Goal: Task Accomplishment & Management: Manage account settings

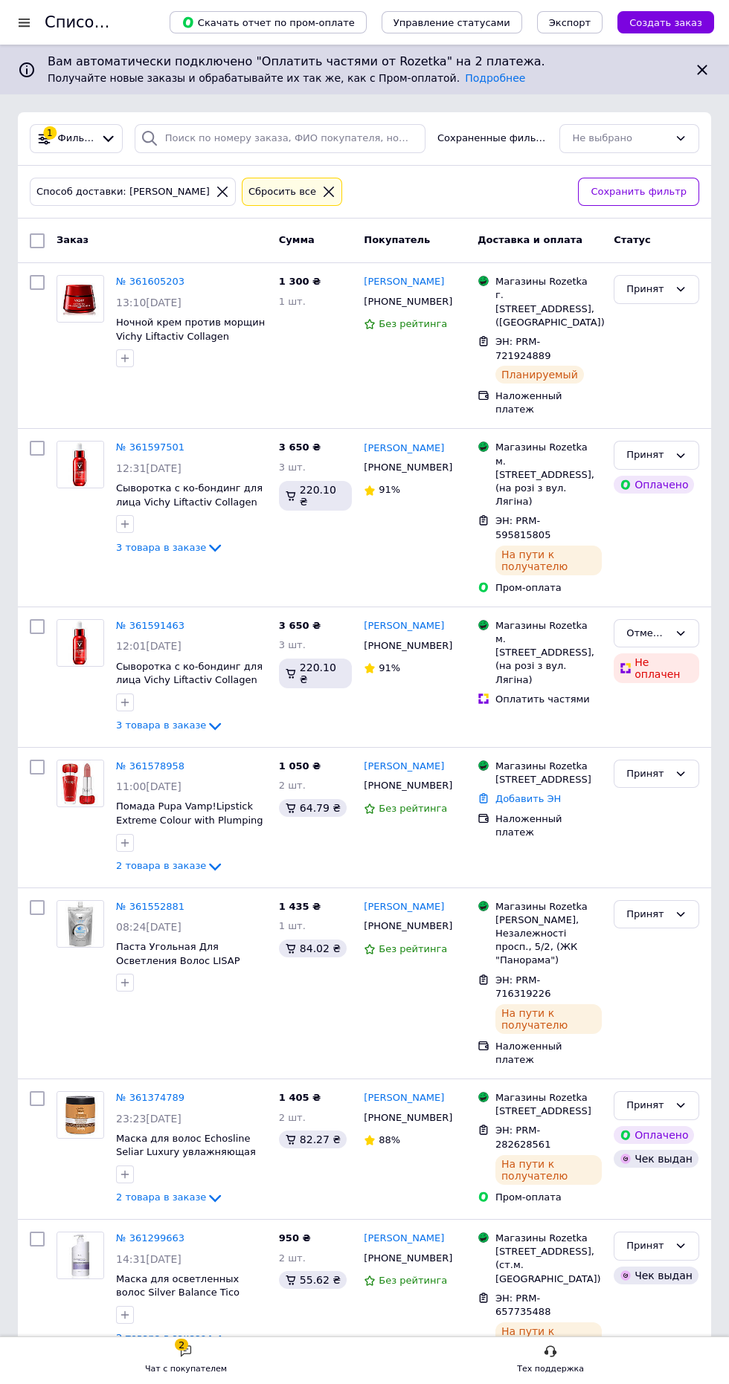
click at [660, 191] on span "Сохранить фильтр" at bounding box center [638, 192] width 96 height 16
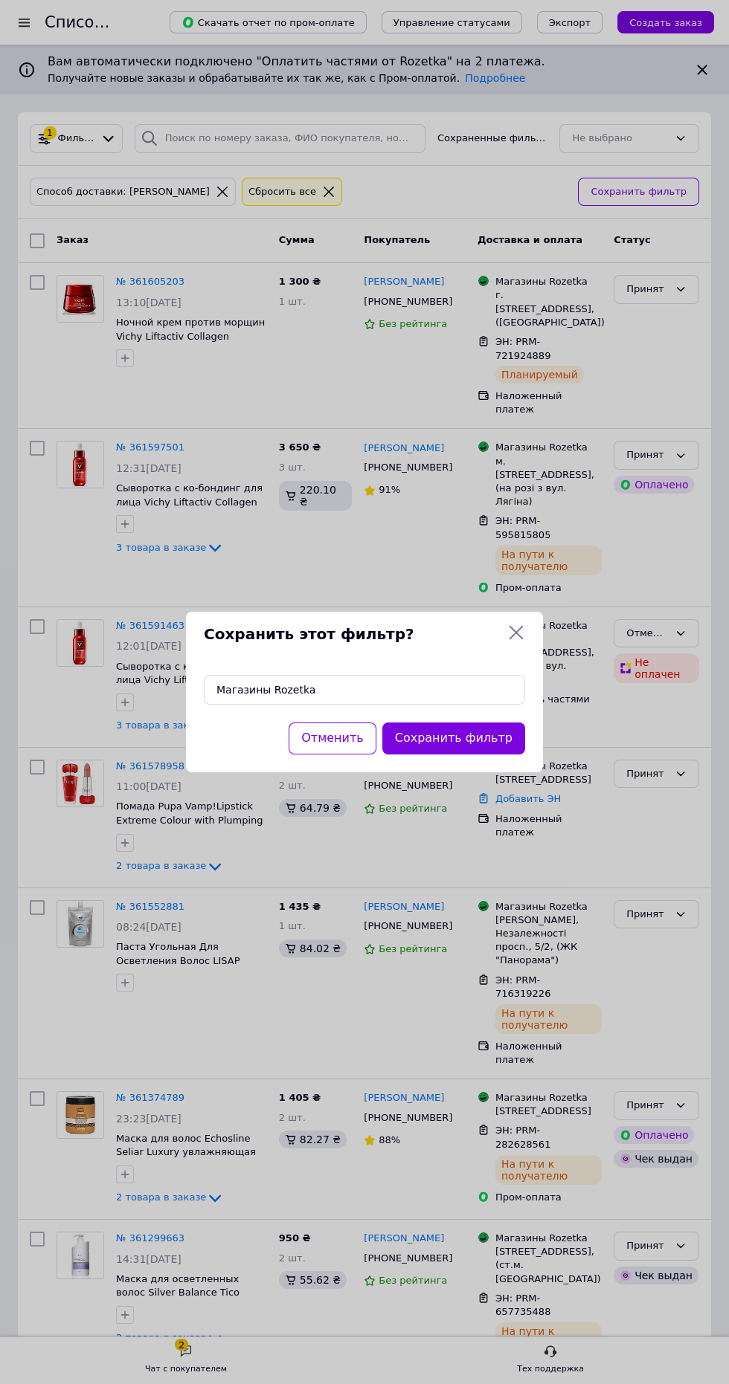
click at [489, 742] on button "Сохранить фильтр" at bounding box center [453, 739] width 143 height 32
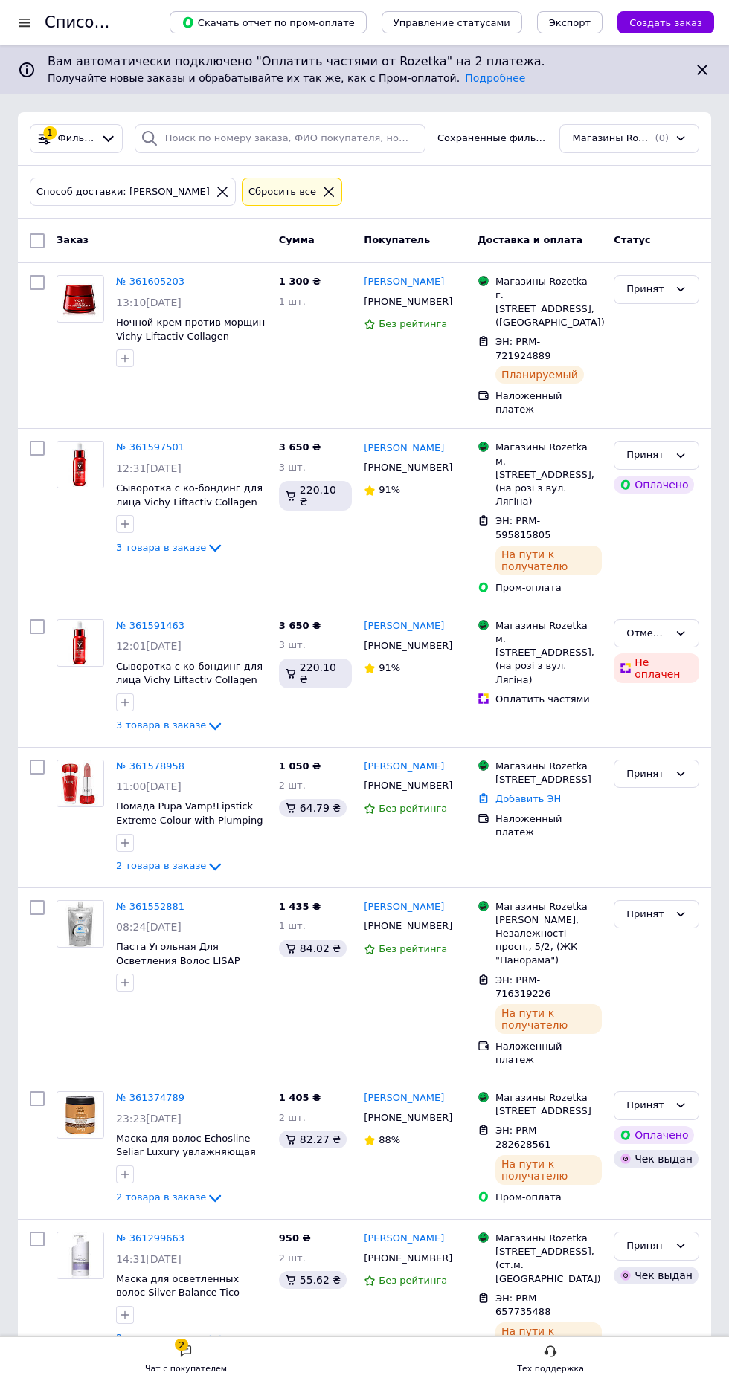
click at [648, 138] on span "Магазины Rozetka" at bounding box center [612, 139] width 80 height 14
click at [217, 191] on icon at bounding box center [222, 192] width 10 height 10
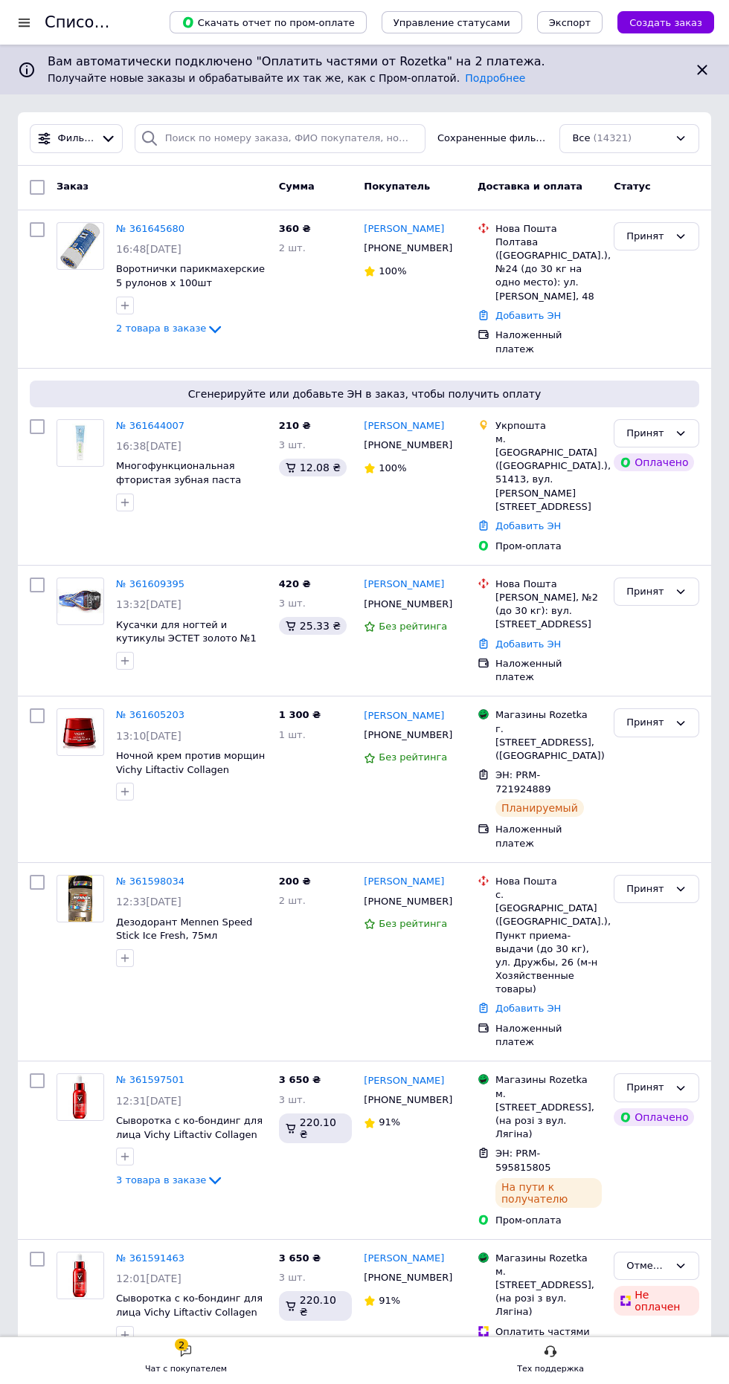
click at [645, 138] on div "Все (14321)" at bounding box center [620, 139] width 100 height 16
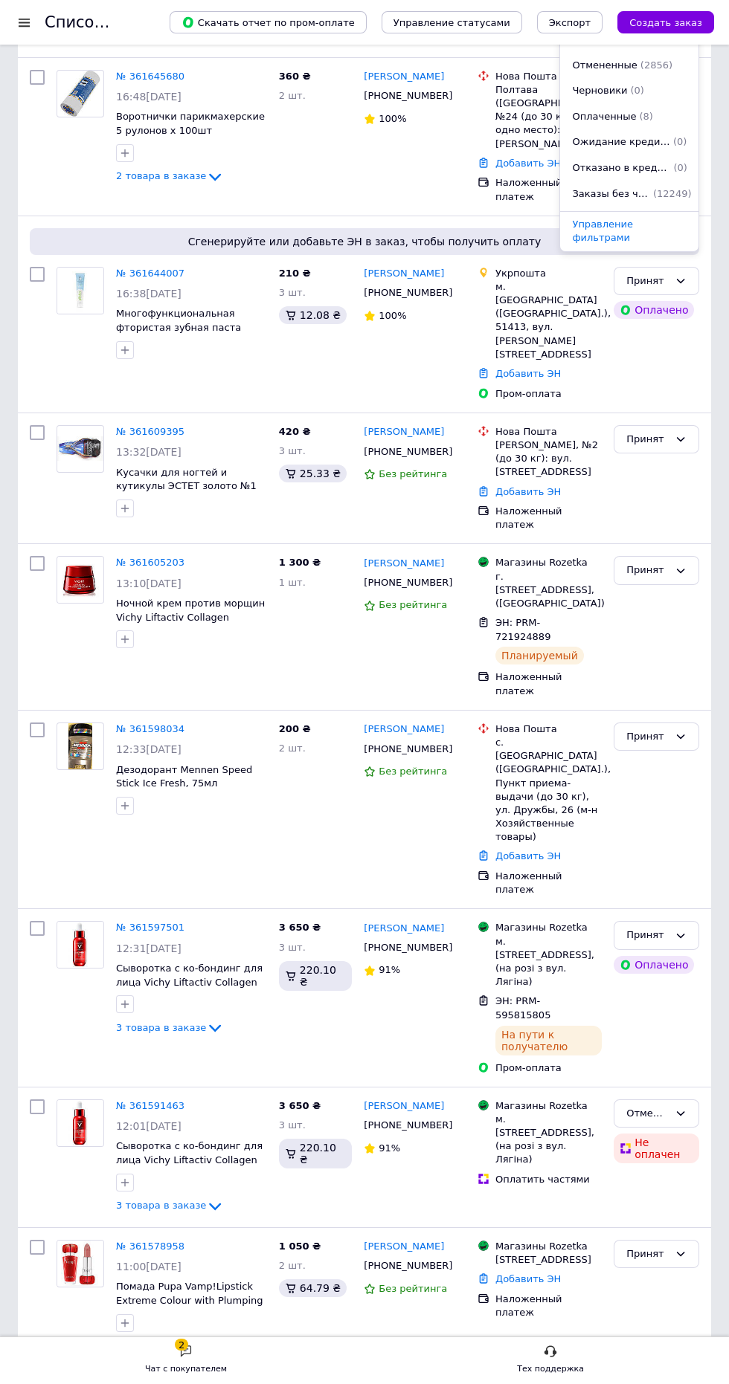
scroll to position [180, 0]
click at [639, 171] on span "Заказы без чеков" at bounding box center [611, 173] width 78 height 14
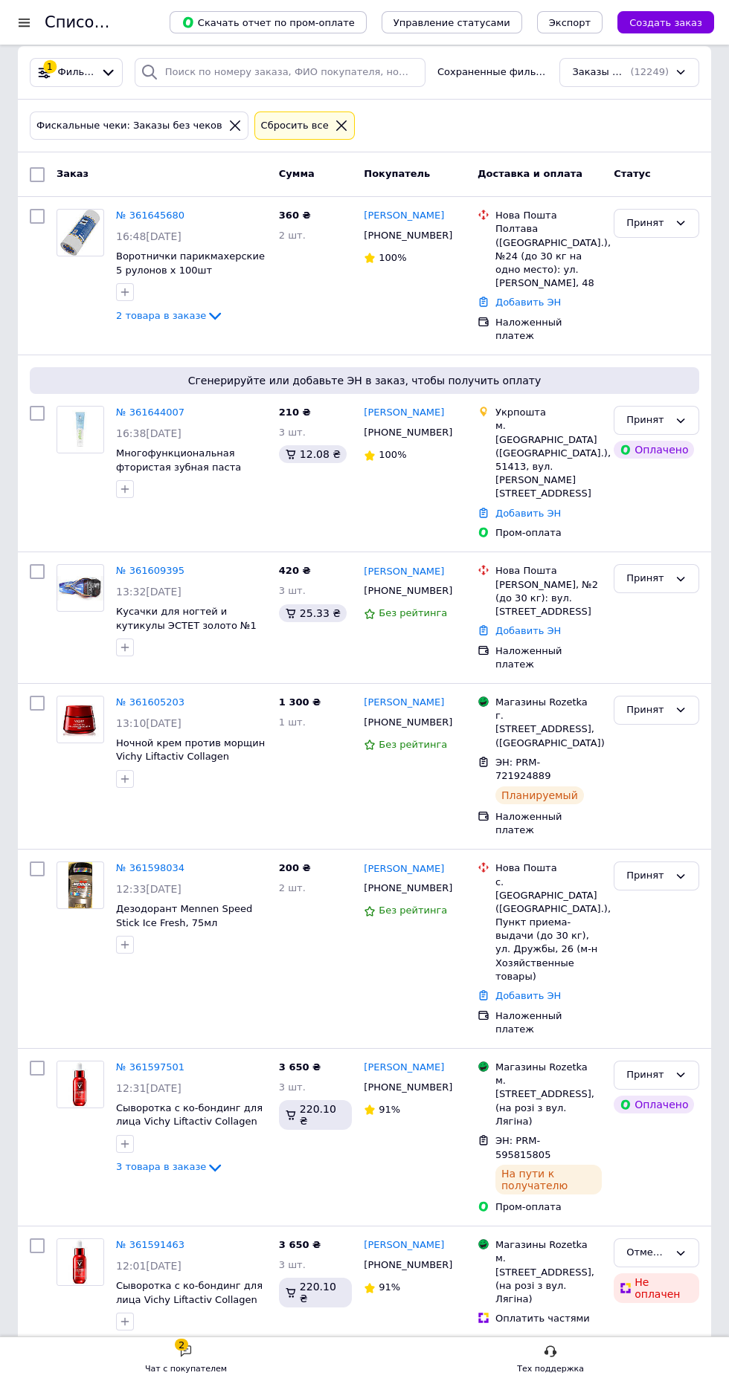
scroll to position [78, 0]
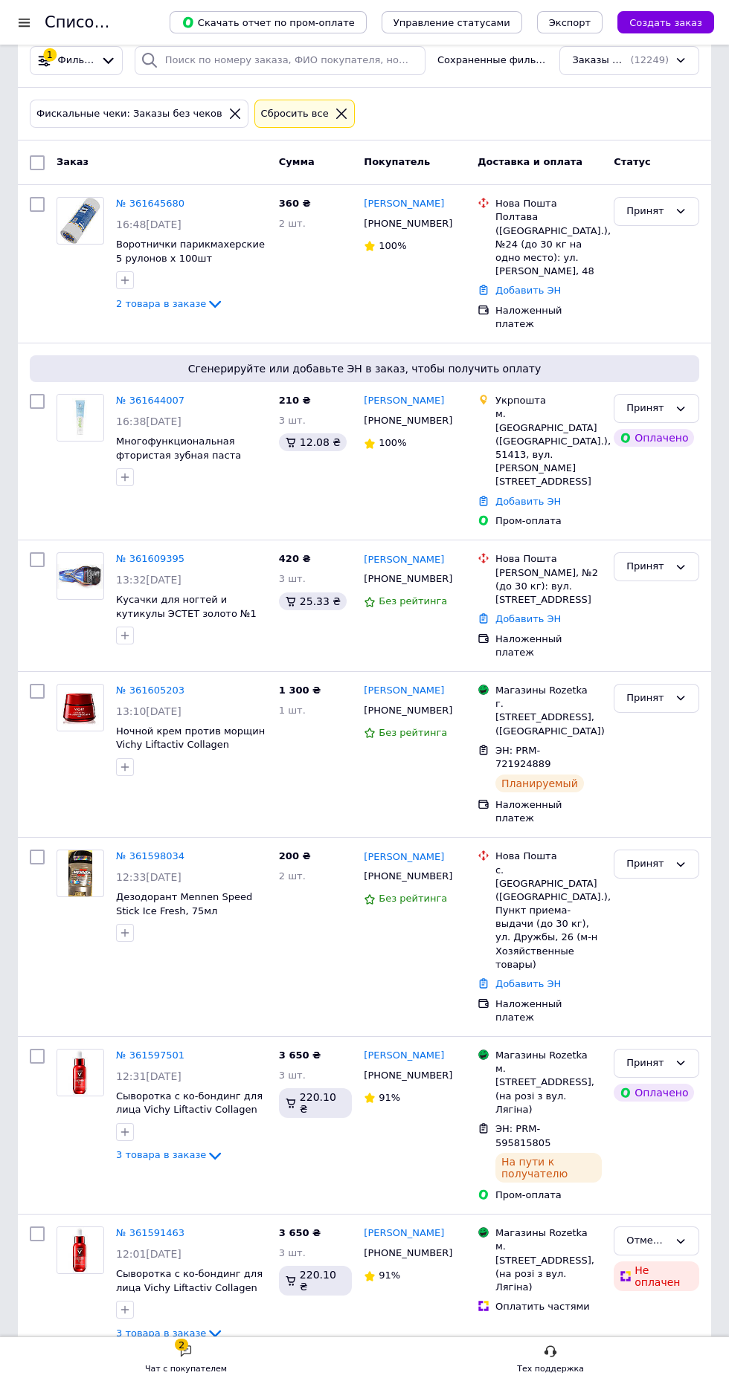
click at [147, 685] on link "№ 361605203" at bounding box center [150, 690] width 68 height 11
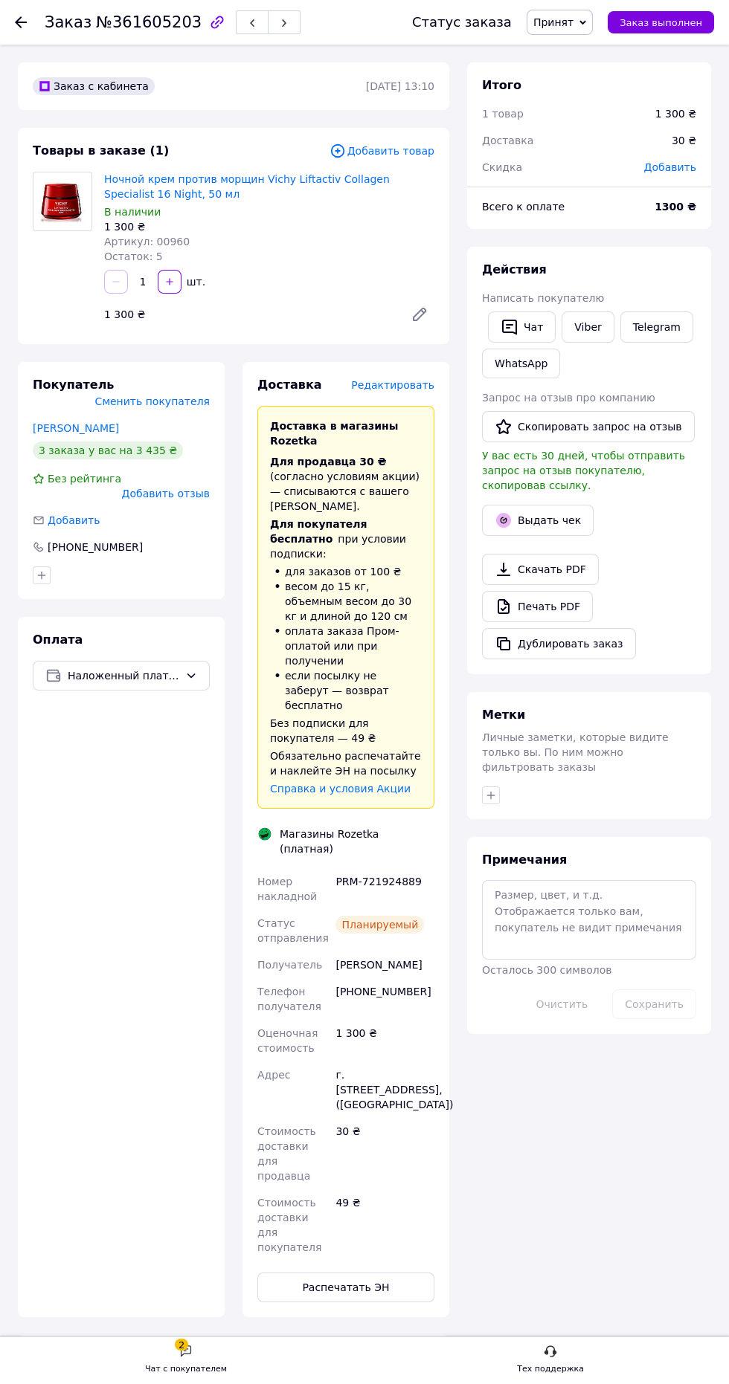
click at [558, 517] on button "Выдать чек" at bounding box center [538, 520] width 112 height 31
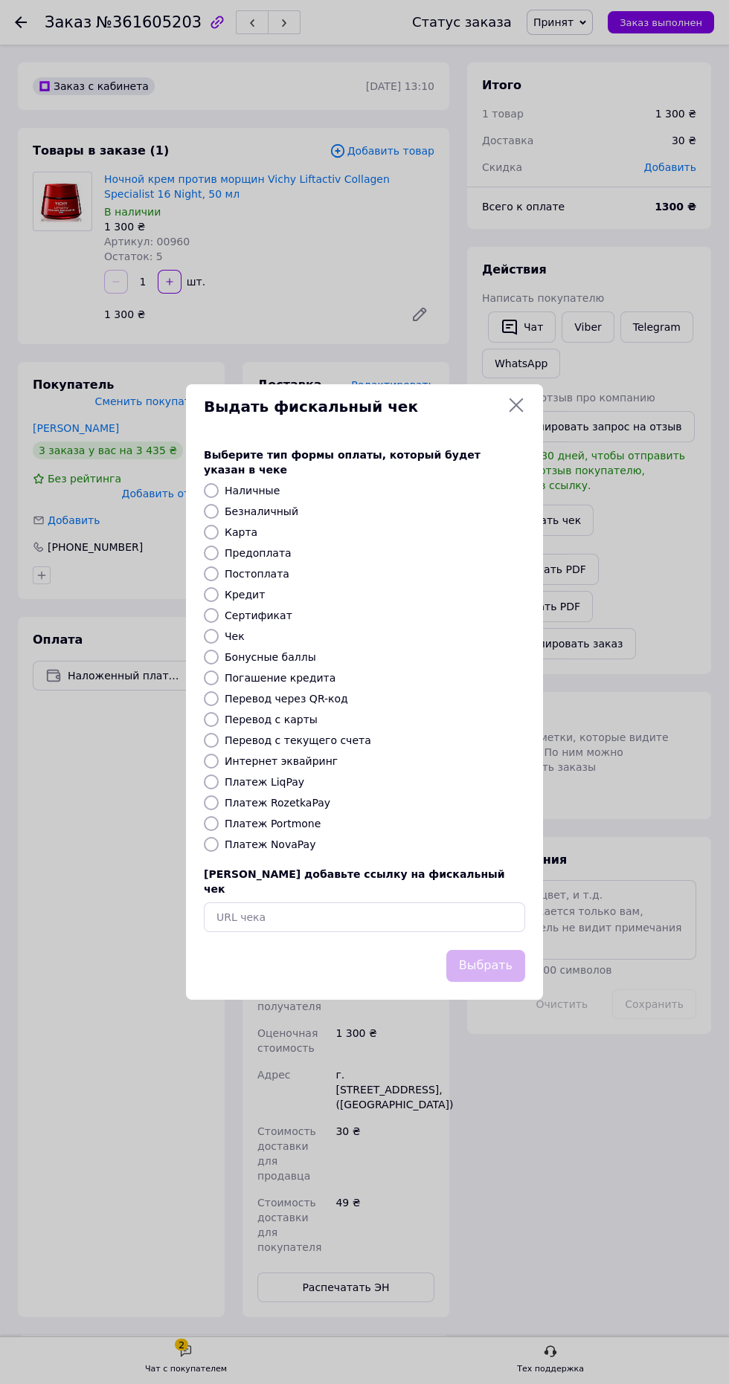
click at [377, 810] on div "Платеж RozetkaPay" at bounding box center [375, 802] width 306 height 15
click at [310, 809] on label "Платеж RozetkaPay" at bounding box center [278, 803] width 106 height 12
click at [219, 810] on input "Платеж RozetkaPay" at bounding box center [211, 802] width 15 height 15
radio input "true"
click at [514, 982] on button "Выбрать" at bounding box center [485, 966] width 79 height 32
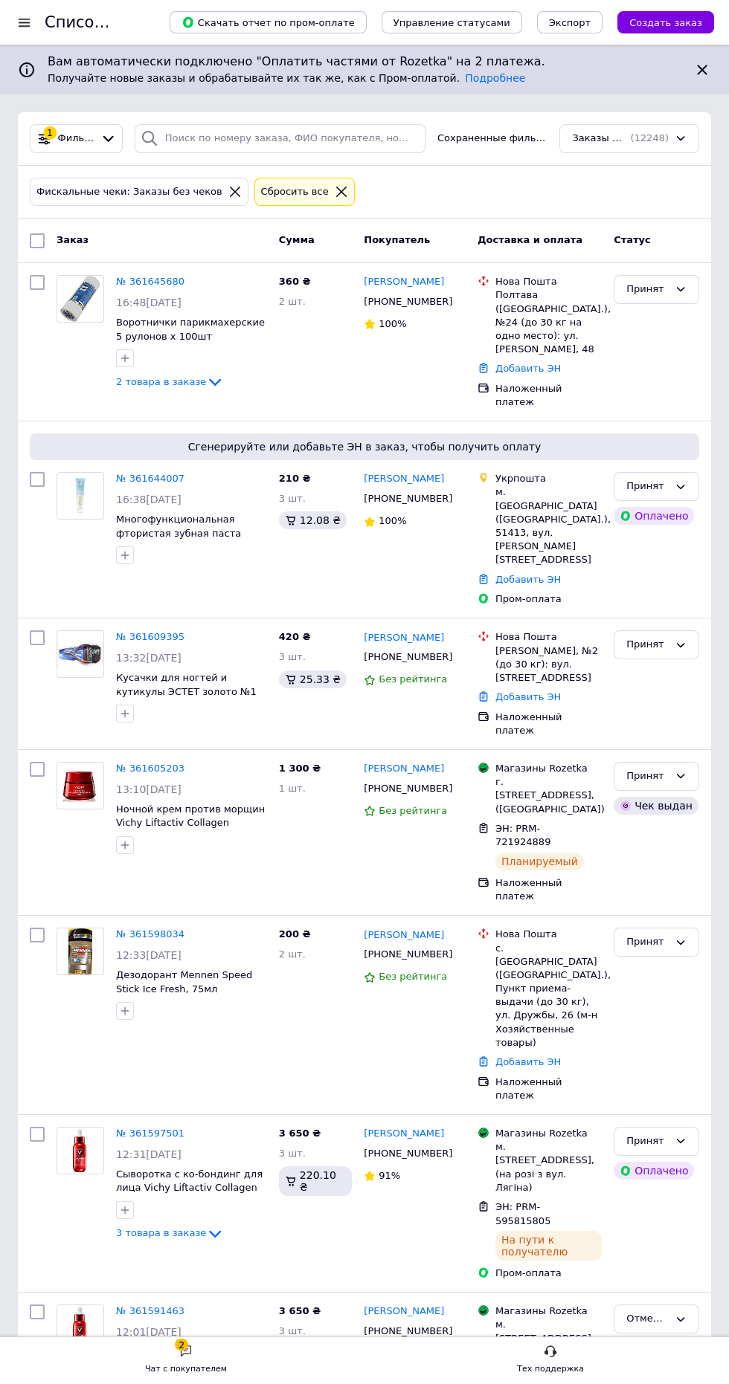
click at [168, 1128] on link "№ 361597501" at bounding box center [150, 1133] width 68 height 11
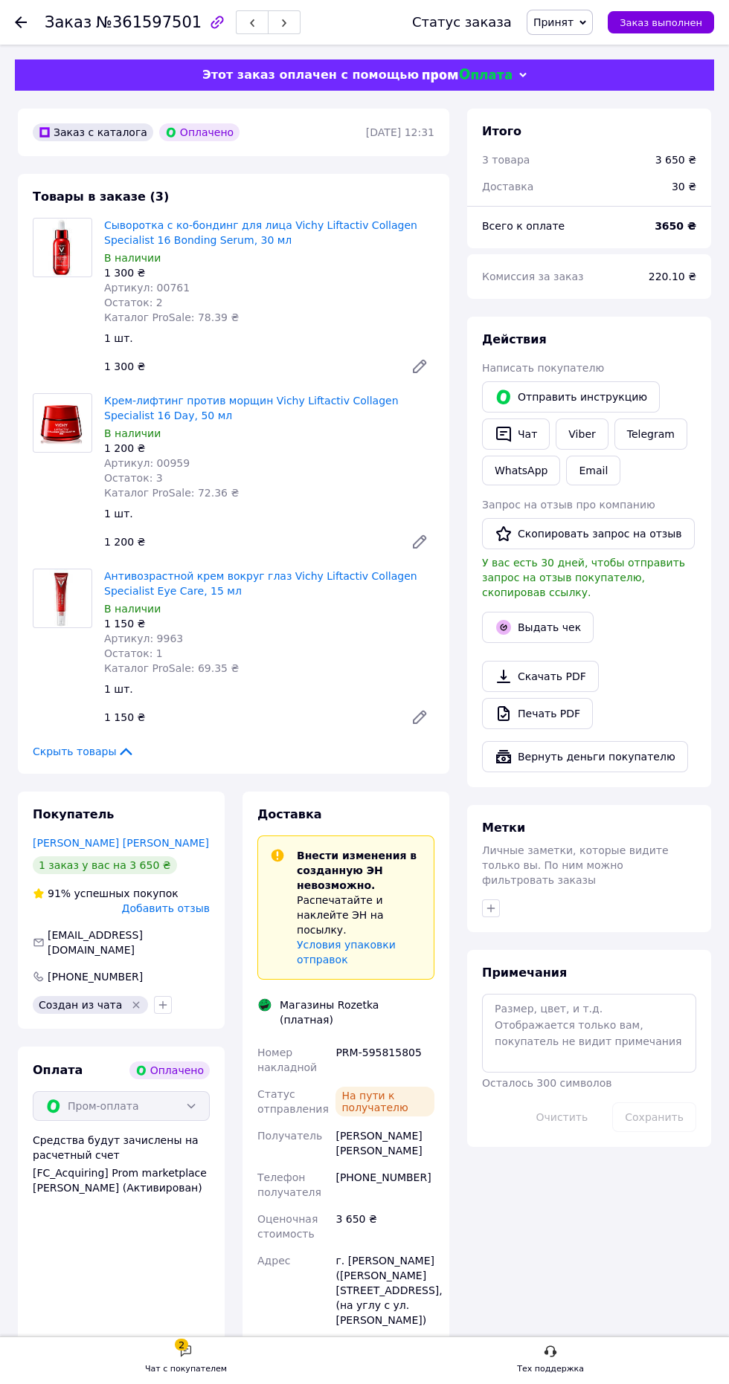
click at [575, 612] on button "Выдать чек" at bounding box center [538, 627] width 112 height 31
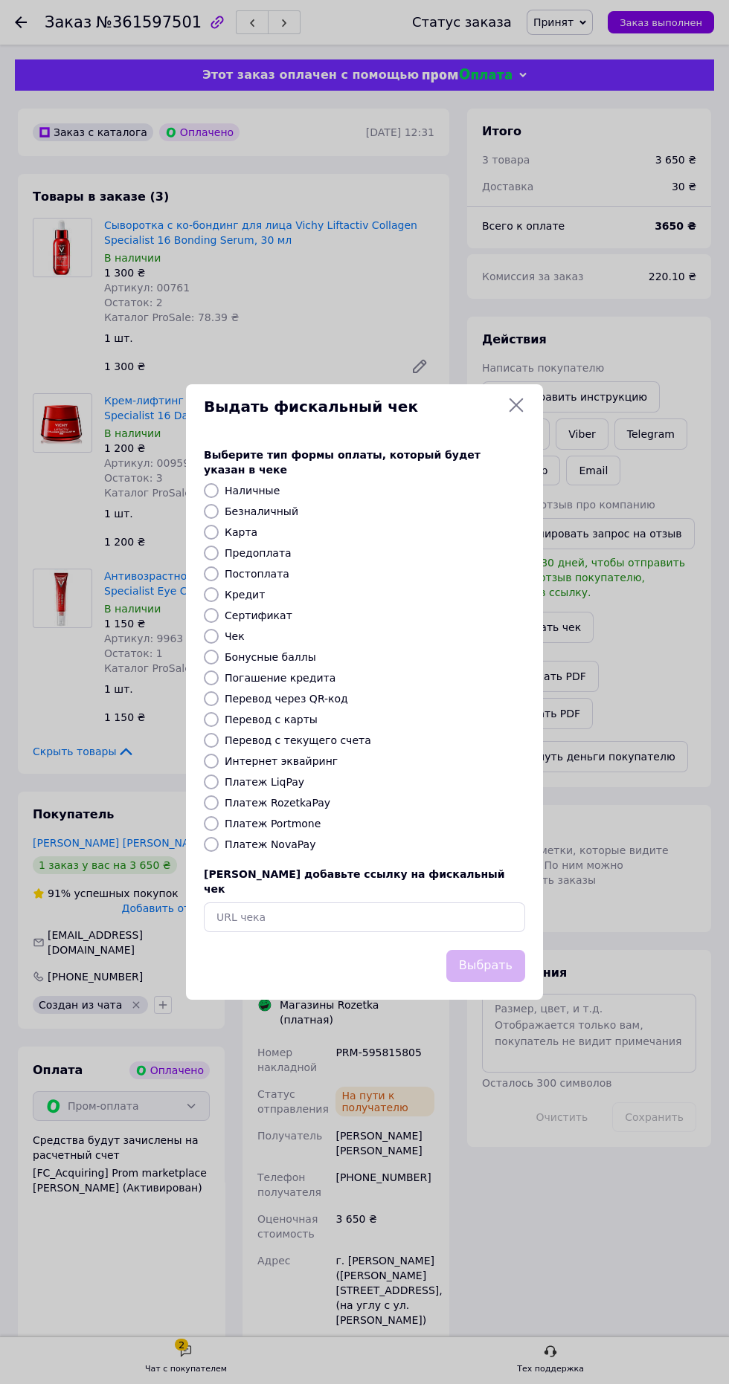
click at [372, 799] on div "Платеж RozetkaPay" at bounding box center [375, 802] width 306 height 15
click at [313, 802] on label "Платеж RozetkaPay" at bounding box center [278, 803] width 106 height 12
click at [219, 802] on input "Платеж RozetkaPay" at bounding box center [211, 802] width 15 height 15
radio input "true"
click at [506, 952] on button "Выбрать" at bounding box center [485, 966] width 79 height 32
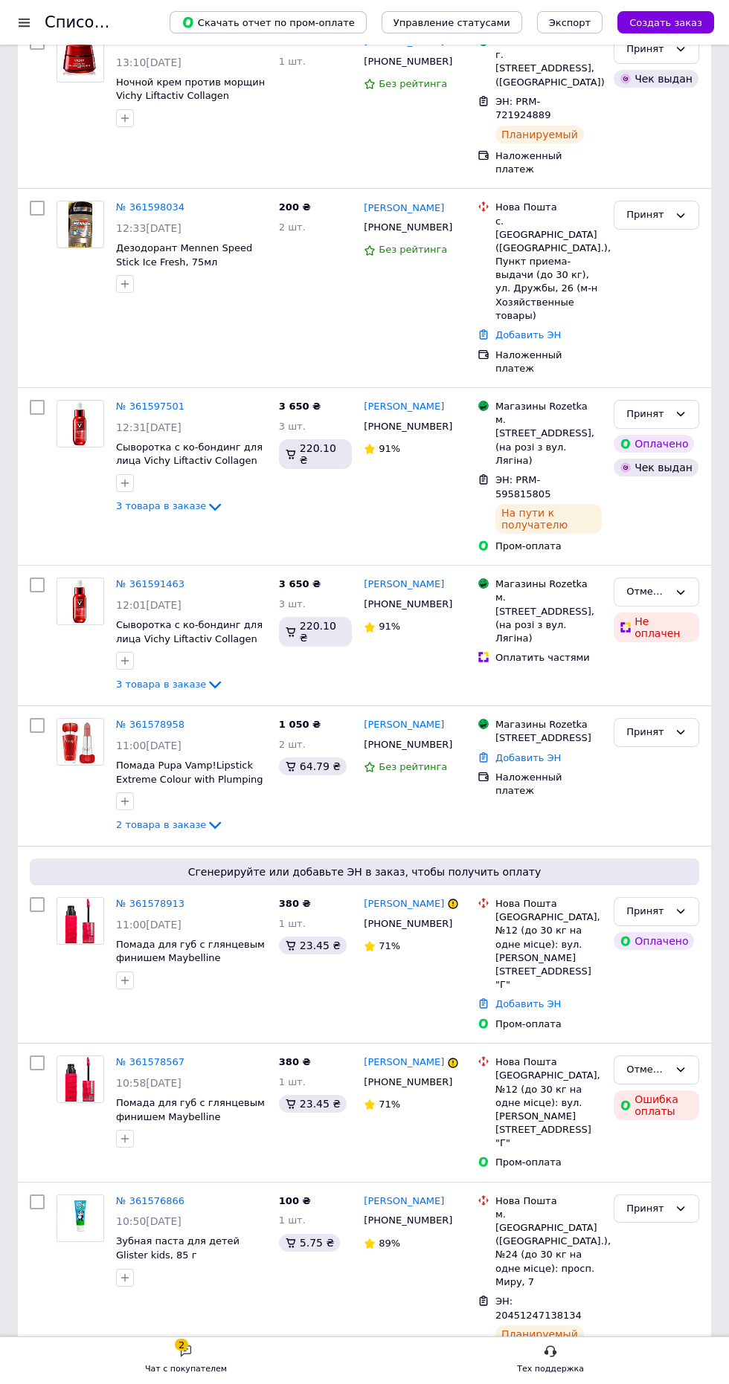
scroll to position [729, 0]
click at [140, 1193] on link "№ 361576866" at bounding box center [150, 1198] width 68 height 11
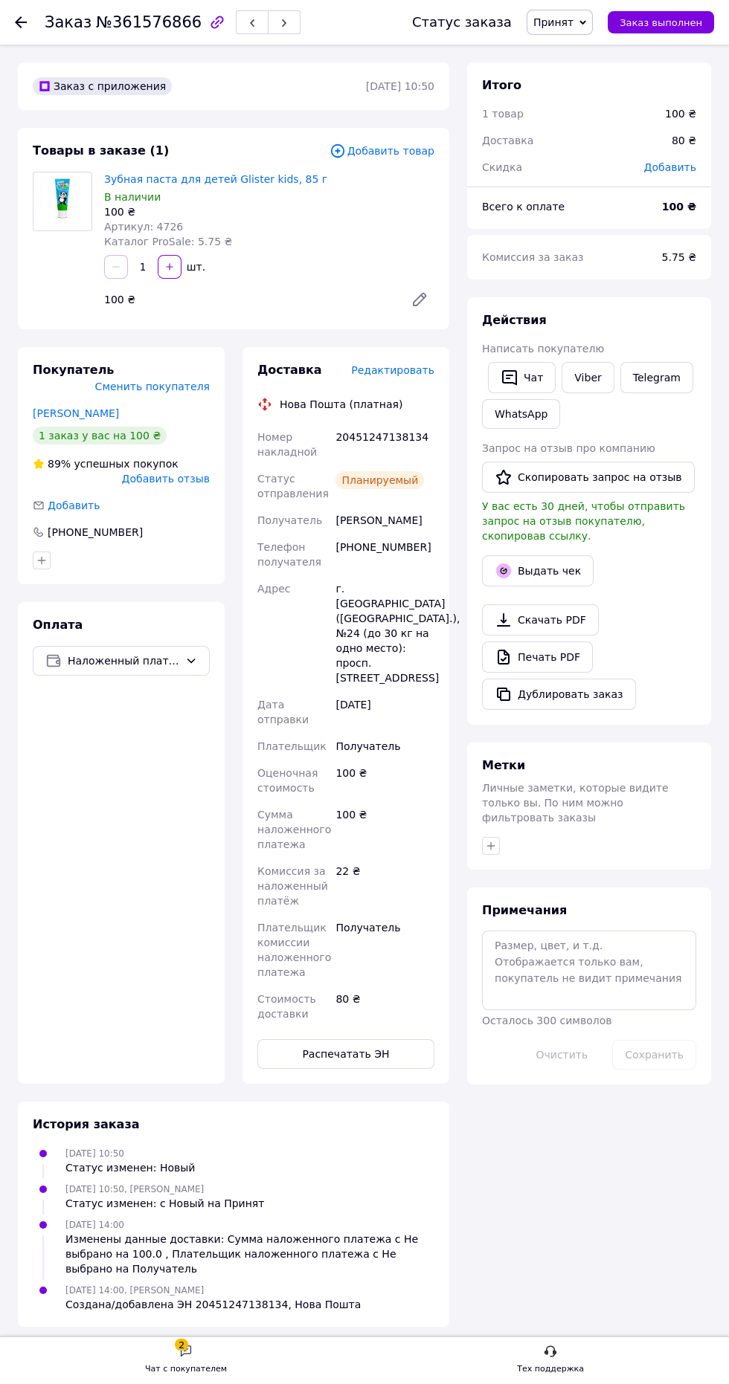
click at [549, 571] on button "Выдать чек" at bounding box center [538, 570] width 112 height 31
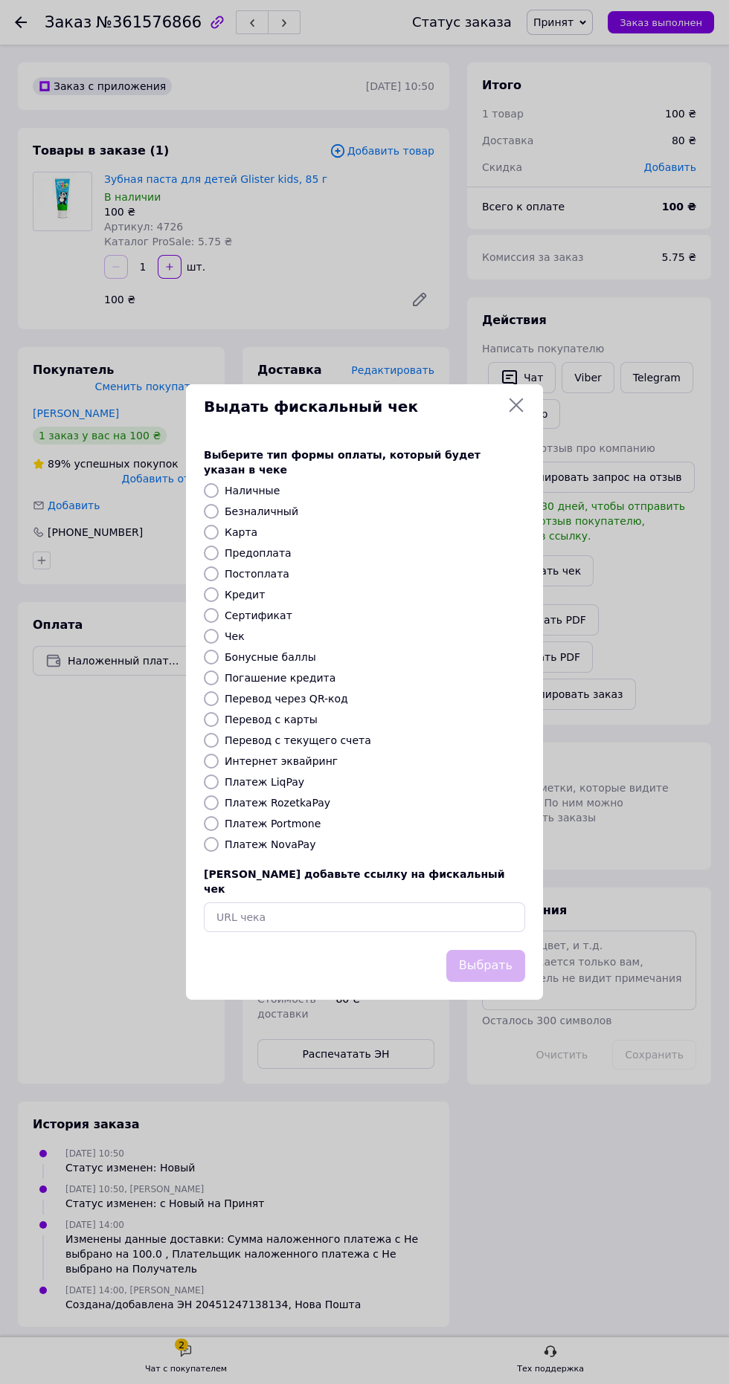
click at [298, 830] on label "Платеж Portmone" at bounding box center [273, 824] width 96 height 12
click at [219, 831] on input "Платеж Portmone" at bounding box center [211, 823] width 15 height 15
radio input "true"
click at [286, 850] on label "Платеж NovaPay" at bounding box center [270, 845] width 91 height 12
click at [219, 852] on input "Платеж NovaPay" at bounding box center [211, 844] width 15 height 15
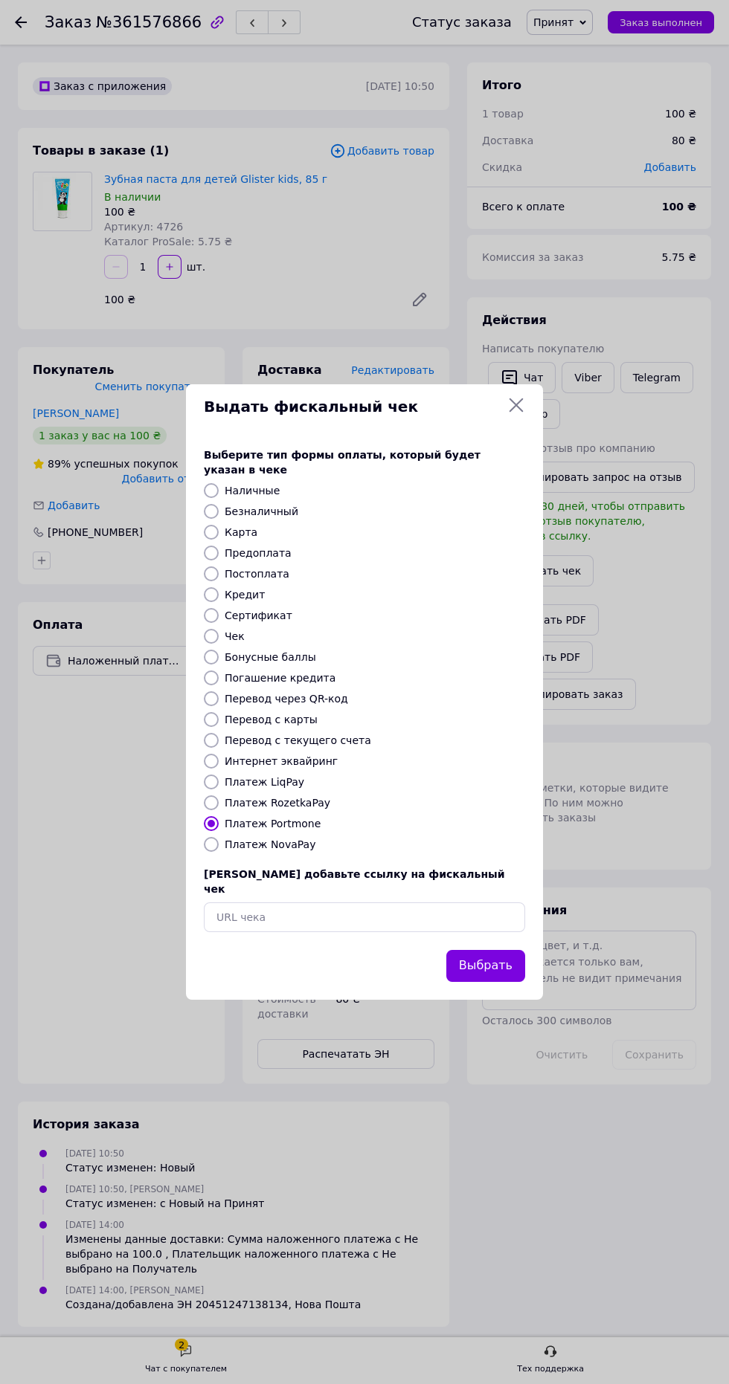
radio input "true"
click at [479, 982] on button "Выбрать" at bounding box center [485, 966] width 79 height 32
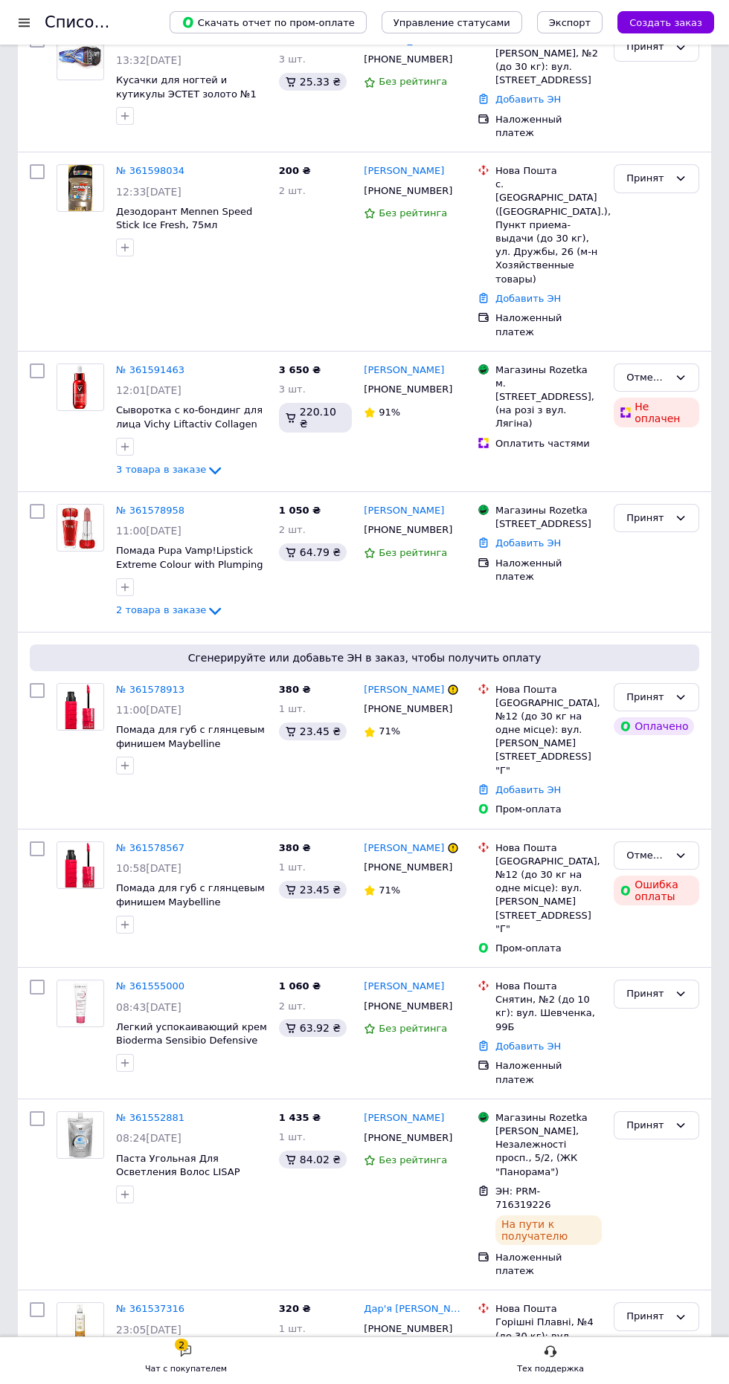
scroll to position [598, 0]
click at [155, 1111] on link "№ 361552881" at bounding box center [150, 1116] width 68 height 11
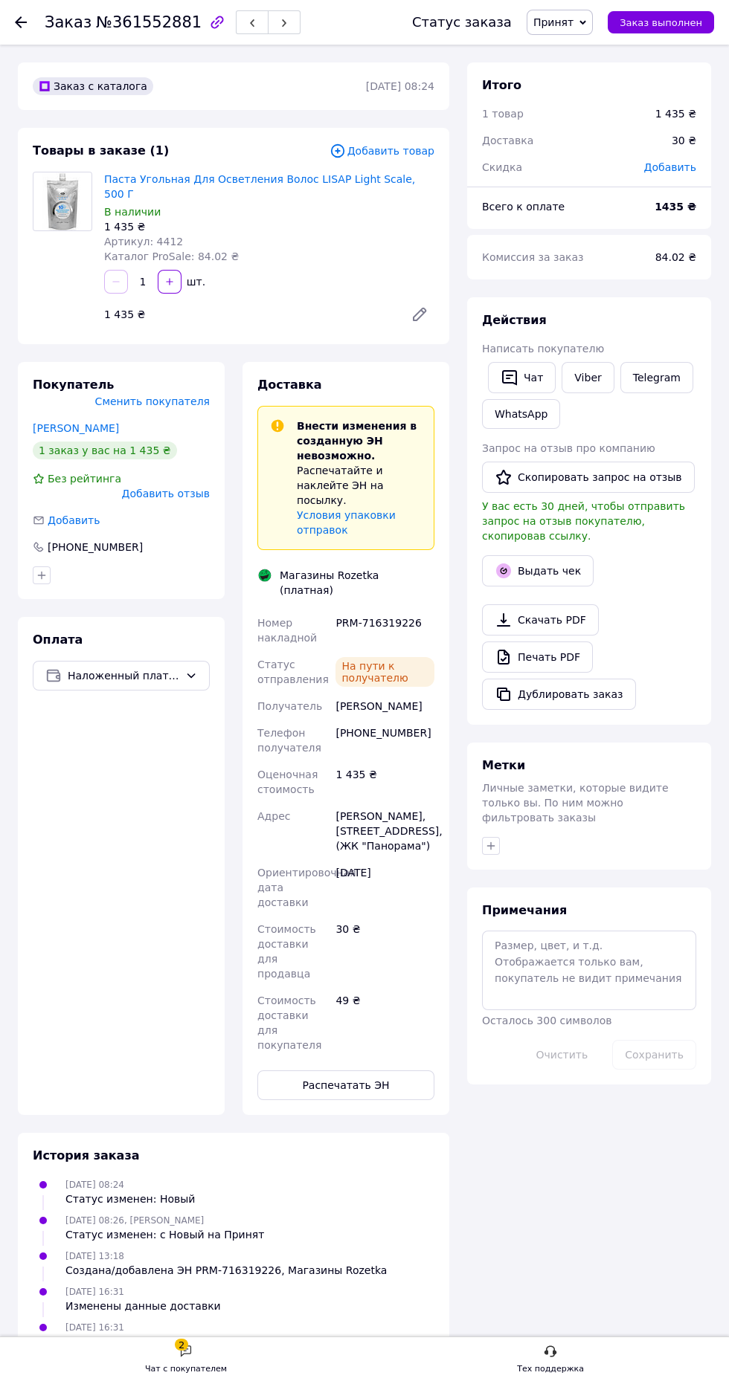
click at [561, 573] on button "Выдать чек" at bounding box center [538, 570] width 112 height 31
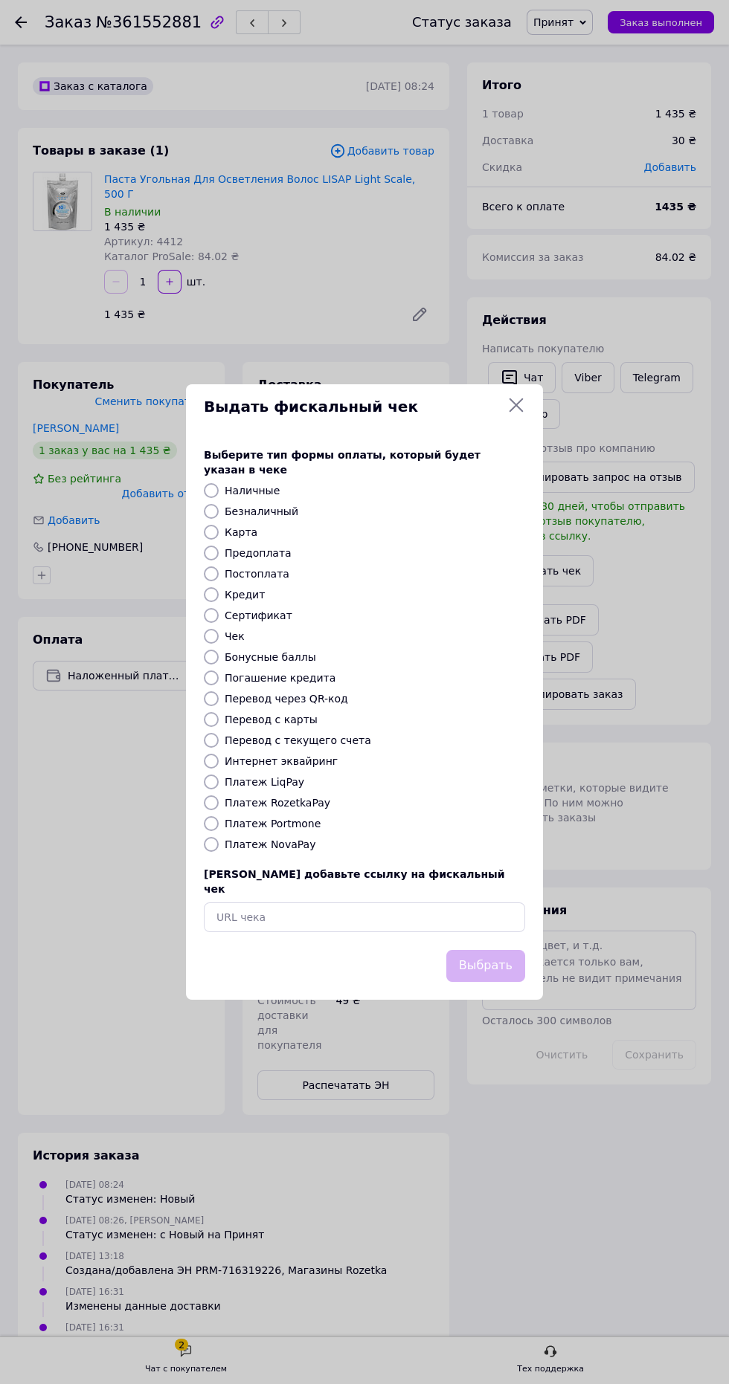
click at [383, 810] on div "Платеж RozetkaPay" at bounding box center [375, 802] width 306 height 15
click at [318, 809] on label "Платеж RozetkaPay" at bounding box center [278, 803] width 106 height 12
click at [219, 810] on input "Платеж RozetkaPay" at bounding box center [211, 802] width 15 height 15
radio input "true"
click at [521, 982] on button "Выбрать" at bounding box center [485, 966] width 79 height 32
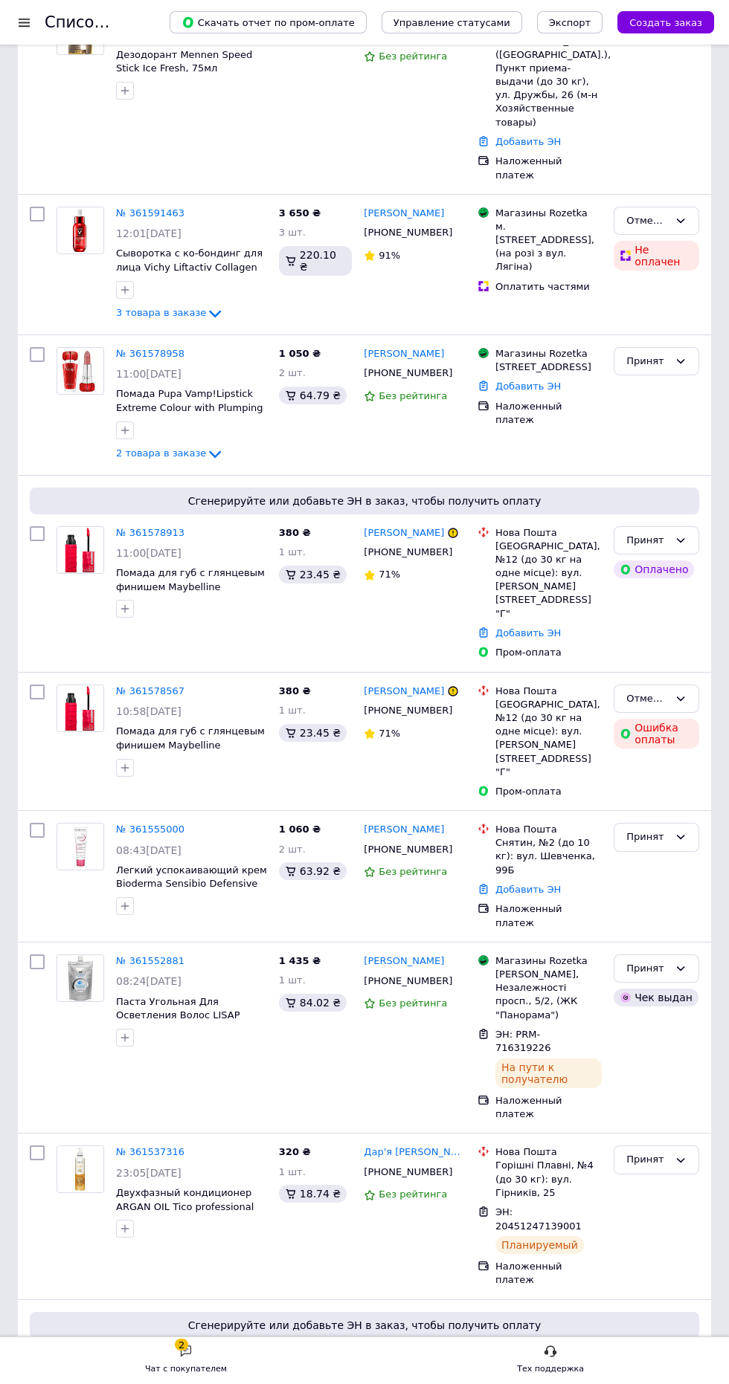
scroll to position [761, 0]
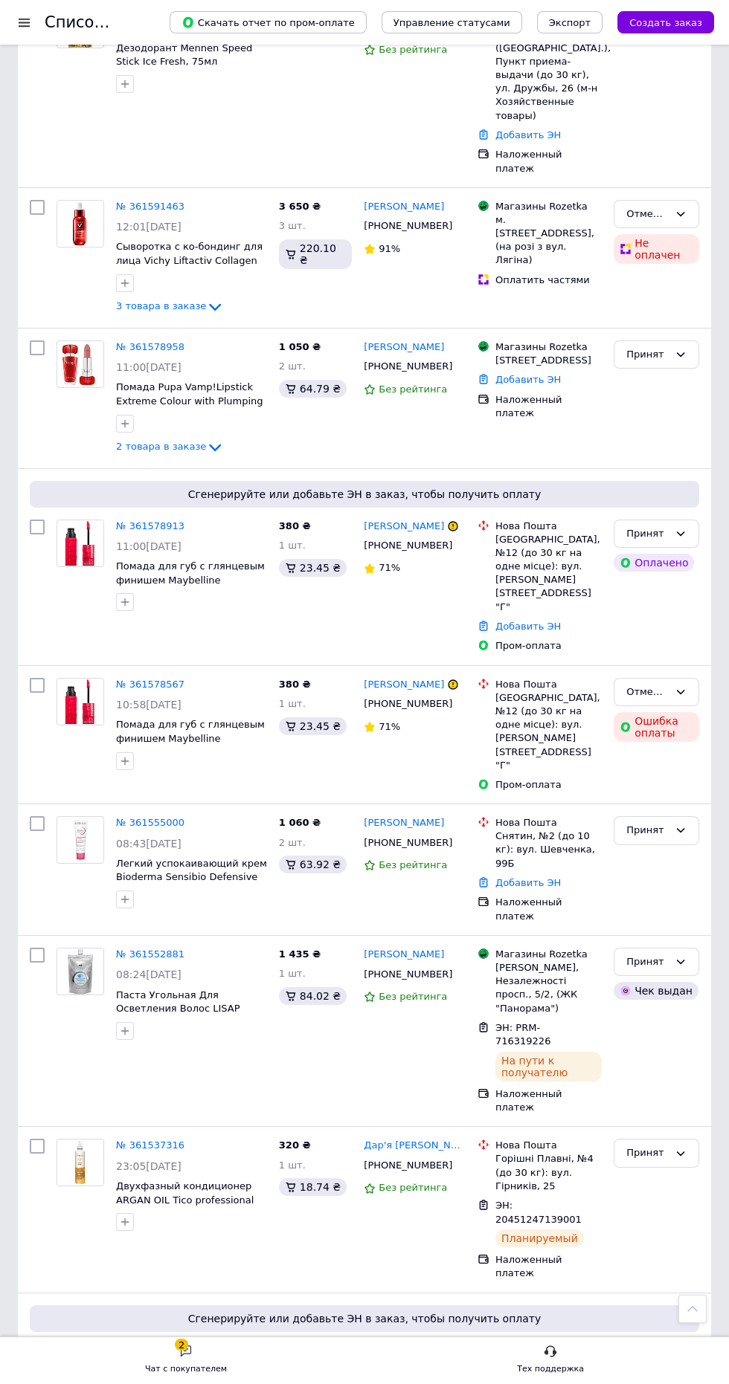
click at [147, 1140] on link "№ 361537316" at bounding box center [150, 1145] width 68 height 11
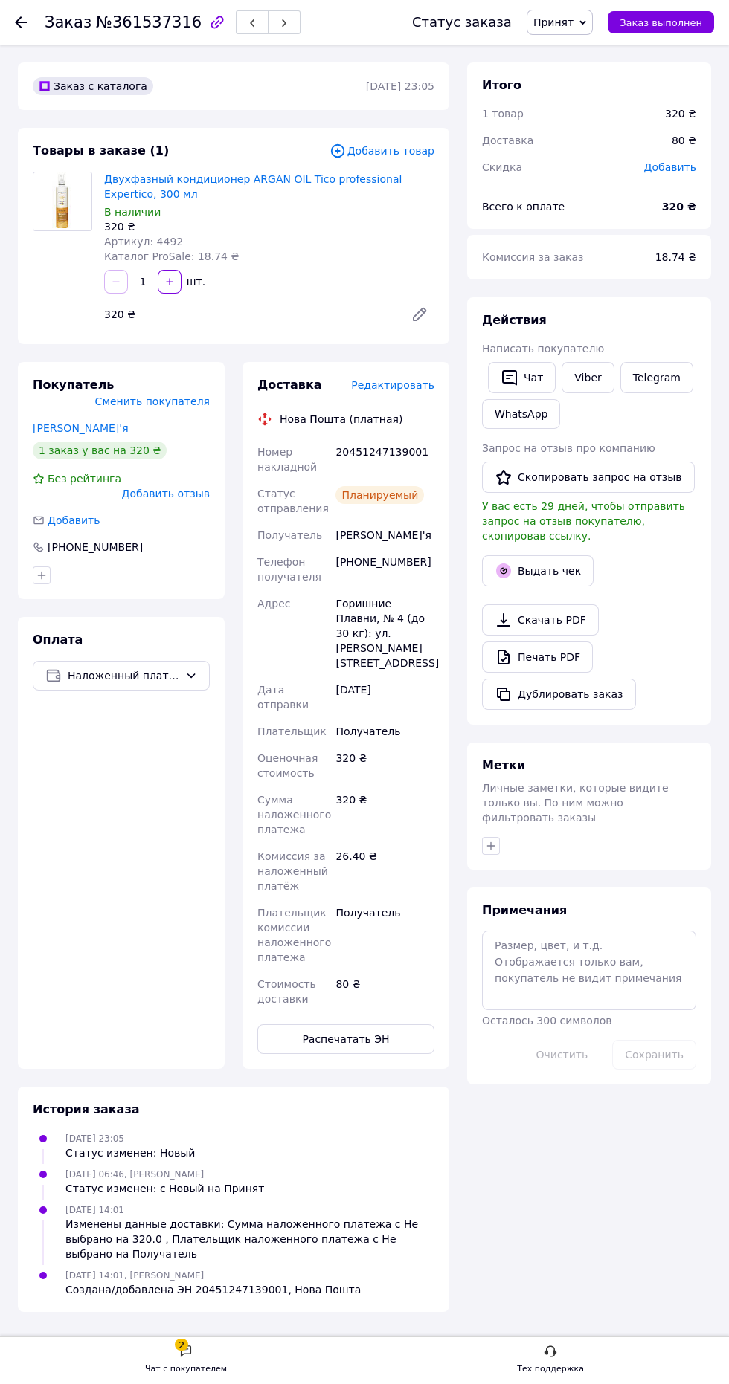
click at [562, 562] on button "Выдать чек" at bounding box center [538, 570] width 112 height 31
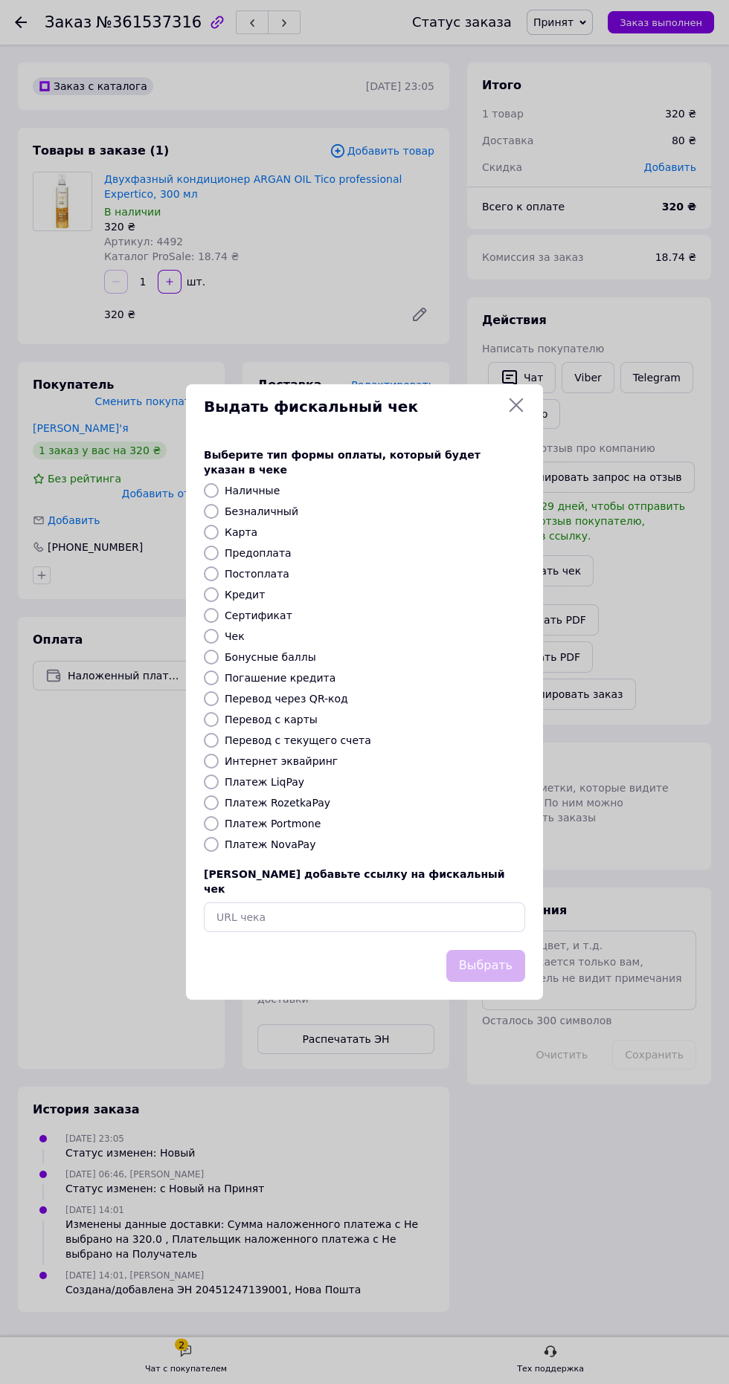
click at [373, 852] on div "Платеж NovaPay" at bounding box center [375, 844] width 306 height 15
click at [281, 850] on label "Платеж NovaPay" at bounding box center [270, 845] width 91 height 12
click at [219, 852] on input "Платеж NovaPay" at bounding box center [211, 844] width 15 height 15
radio input "true"
click at [505, 982] on button "Выбрать" at bounding box center [485, 966] width 79 height 32
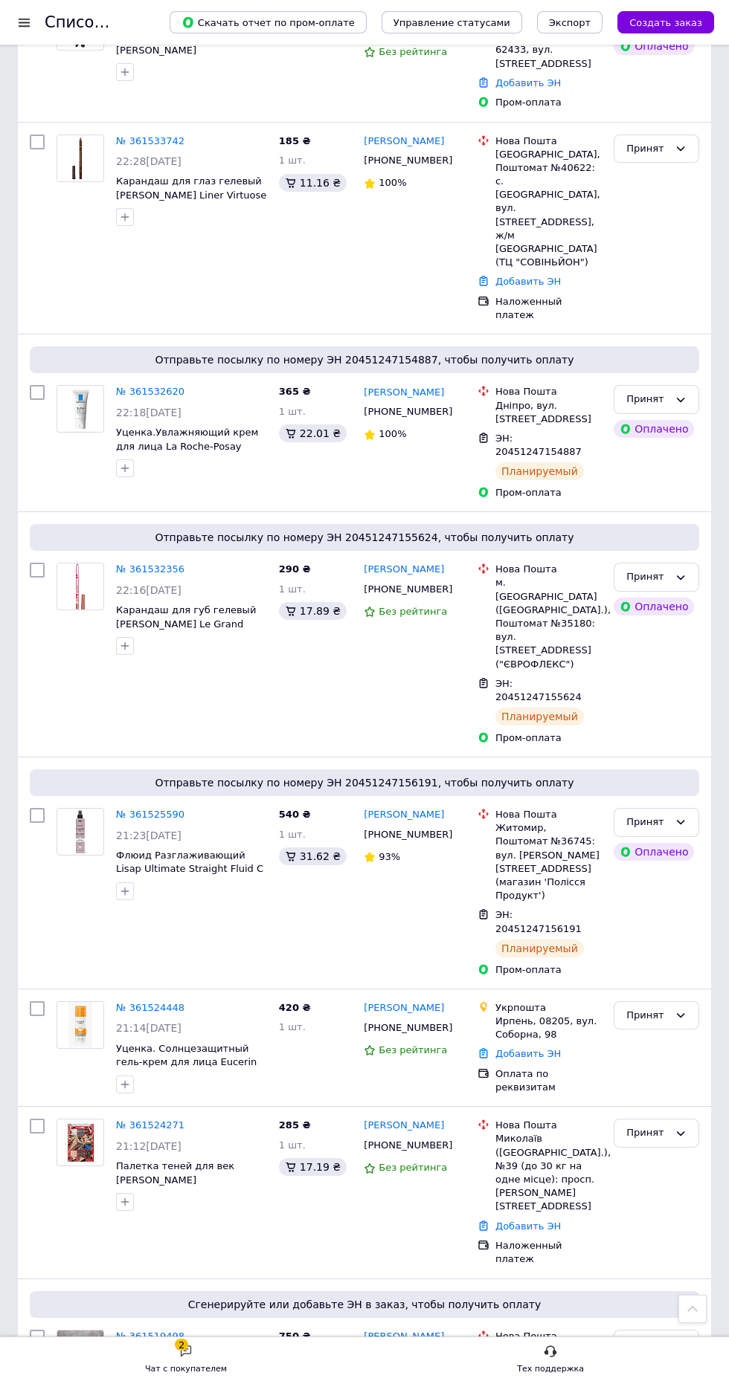
scroll to position [1748, 0]
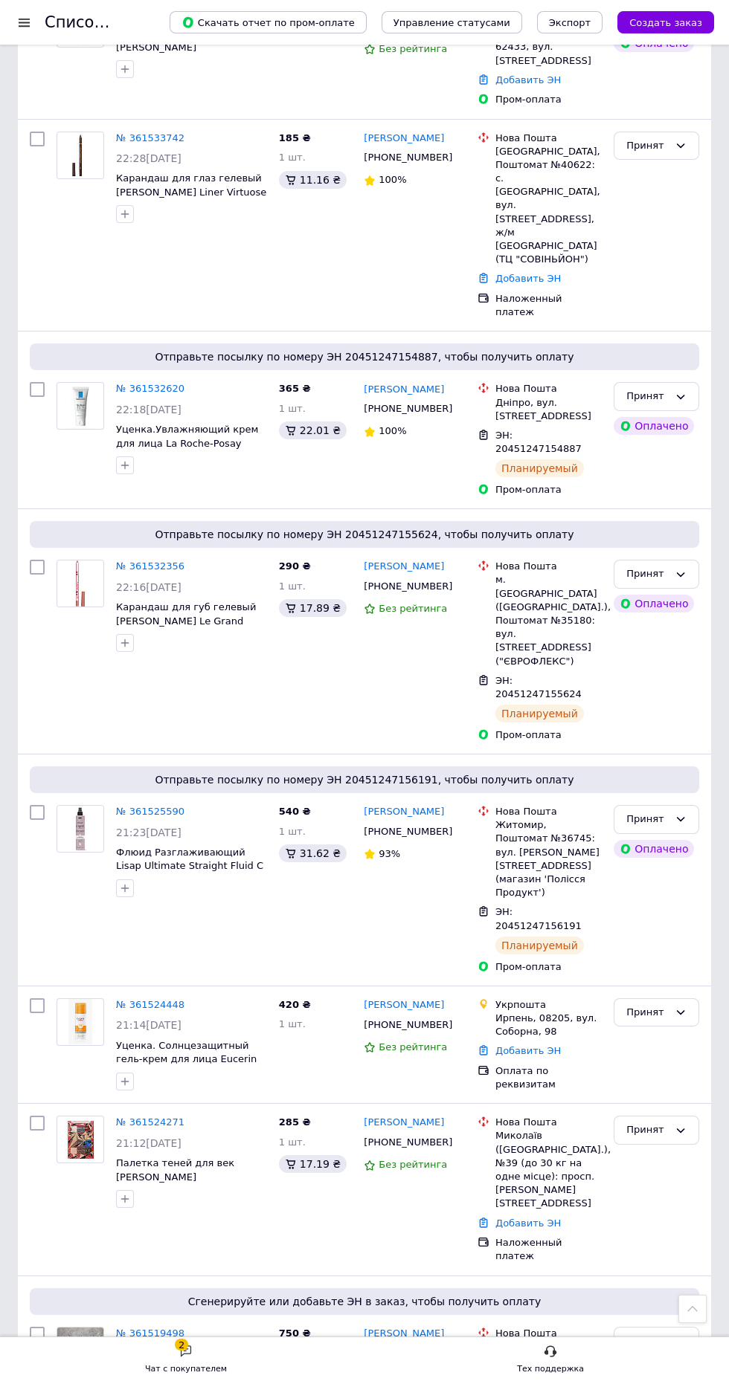
click at [155, 548] on div "Отправьте посылку по номеру ЭН 20451247155624, чтобы получить оплату" at bounding box center [364, 534] width 669 height 27
click at [153, 572] on link "№ 361532356" at bounding box center [150, 566] width 68 height 11
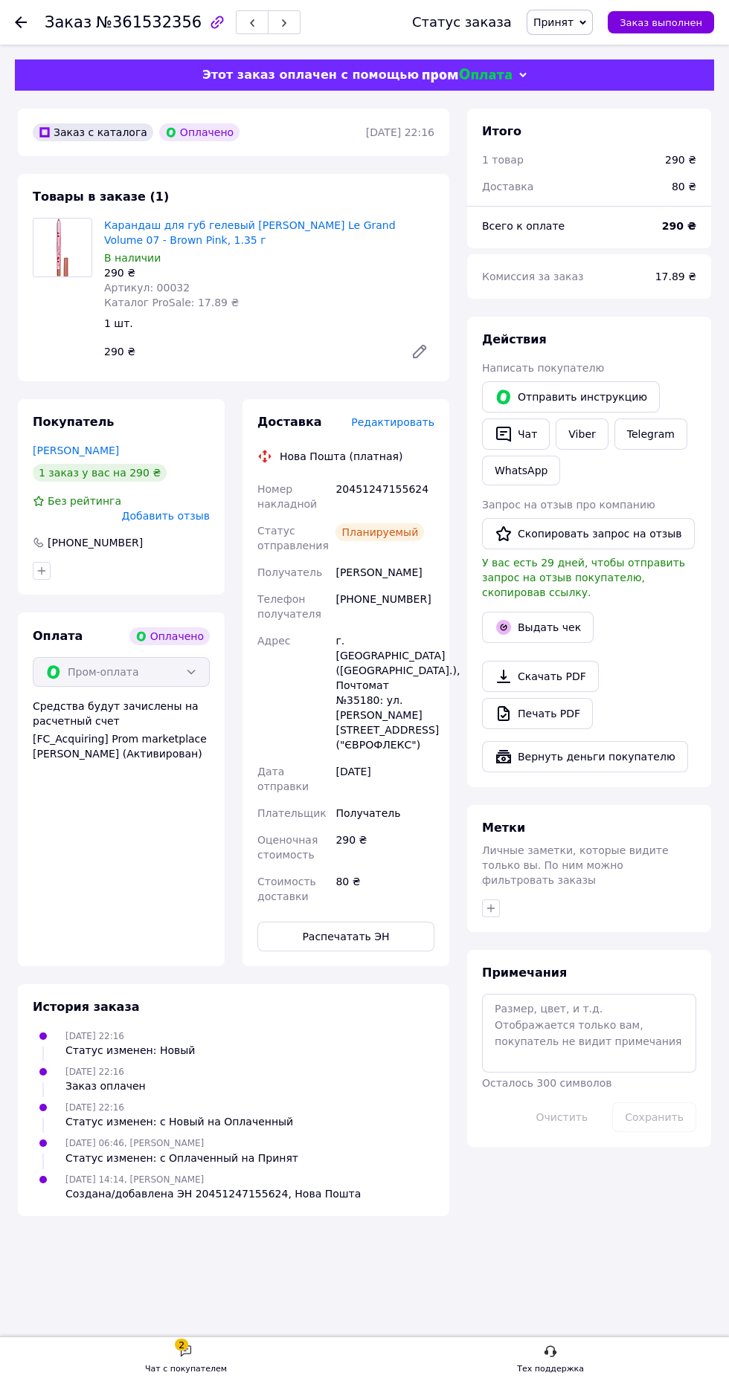
click at [557, 633] on button "Выдать чек" at bounding box center [538, 627] width 112 height 31
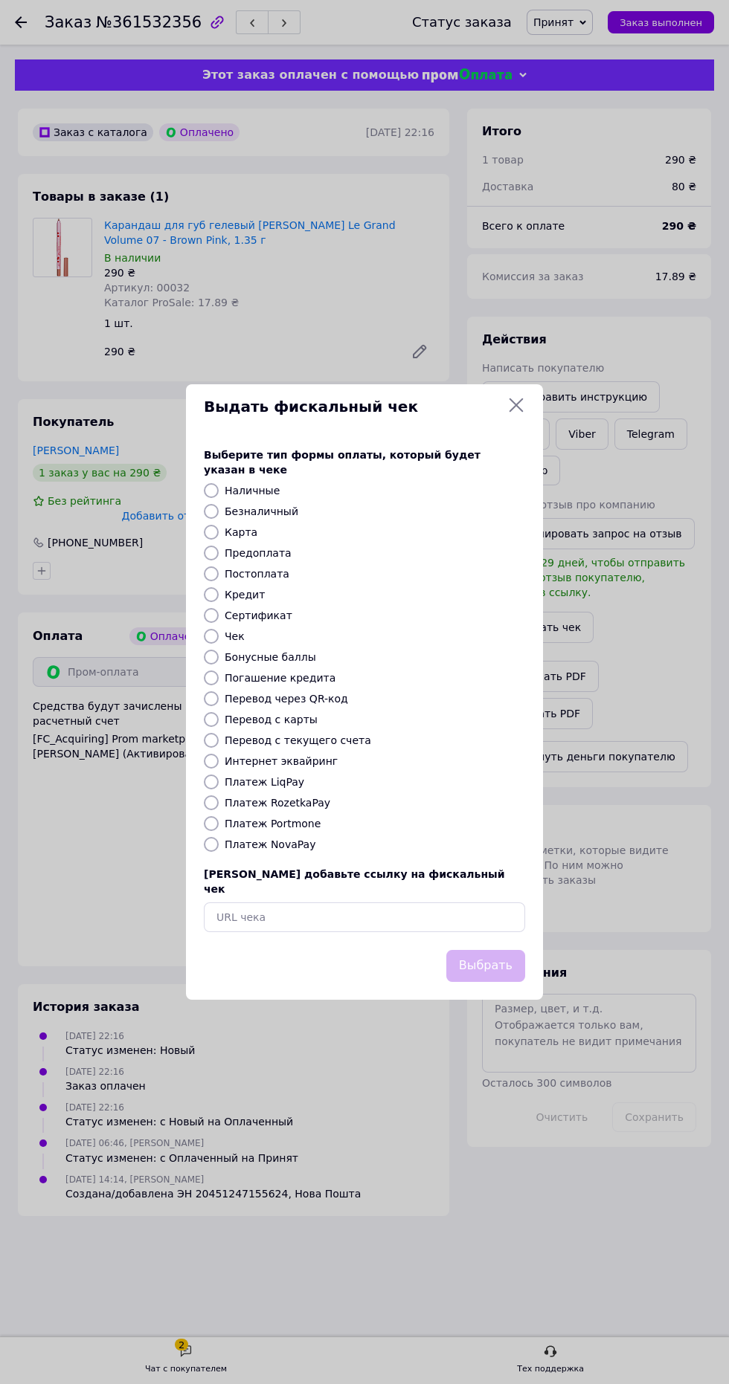
click at [356, 831] on div "Платеж Portmone" at bounding box center [375, 823] width 306 height 15
click at [323, 790] on div "Платеж LiqPay" at bounding box center [375, 782] width 306 height 15
click at [320, 790] on div "Платеж LiqPay" at bounding box center [375, 782] width 306 height 15
click at [297, 809] on label "Платеж RozetkaPay" at bounding box center [278, 803] width 106 height 12
click at [219, 810] on input "Платеж RozetkaPay" at bounding box center [211, 802] width 15 height 15
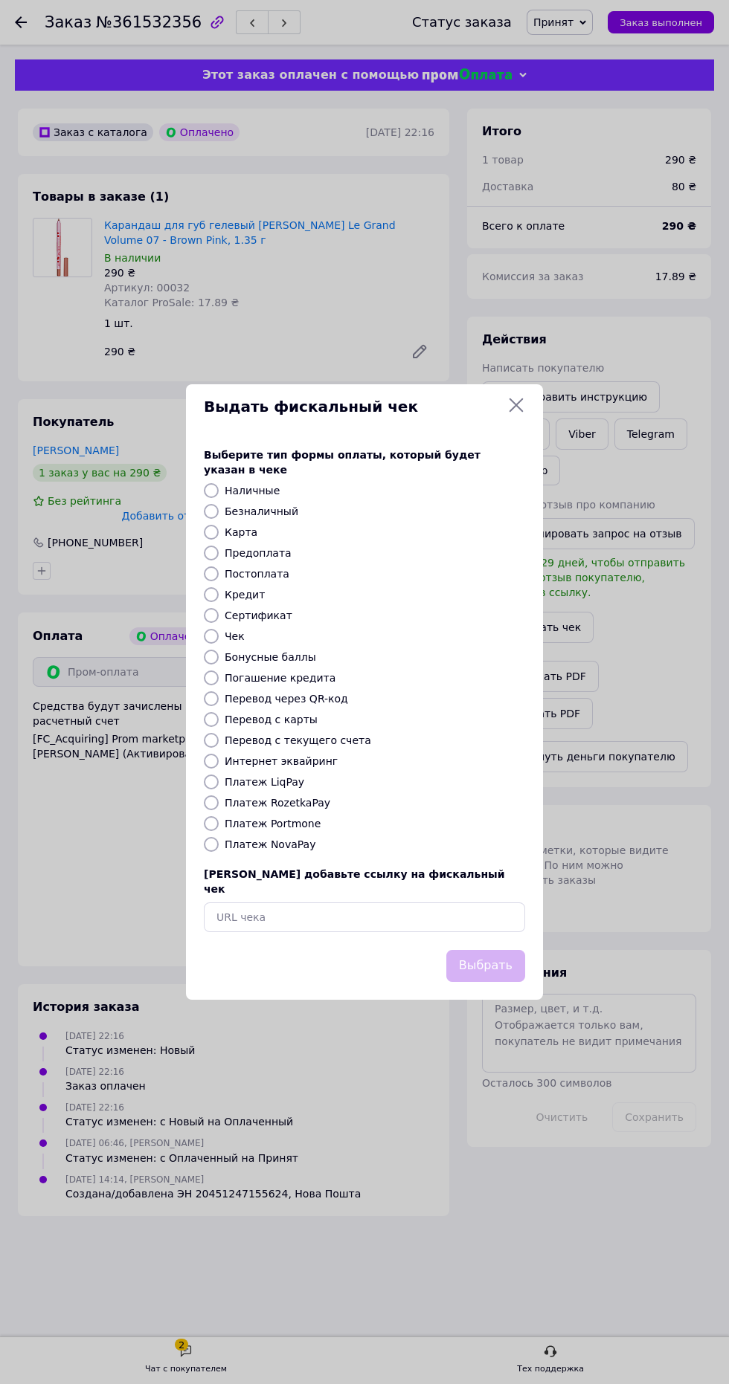
radio input "true"
click at [494, 982] on button "Выбрать" at bounding box center [485, 966] width 79 height 32
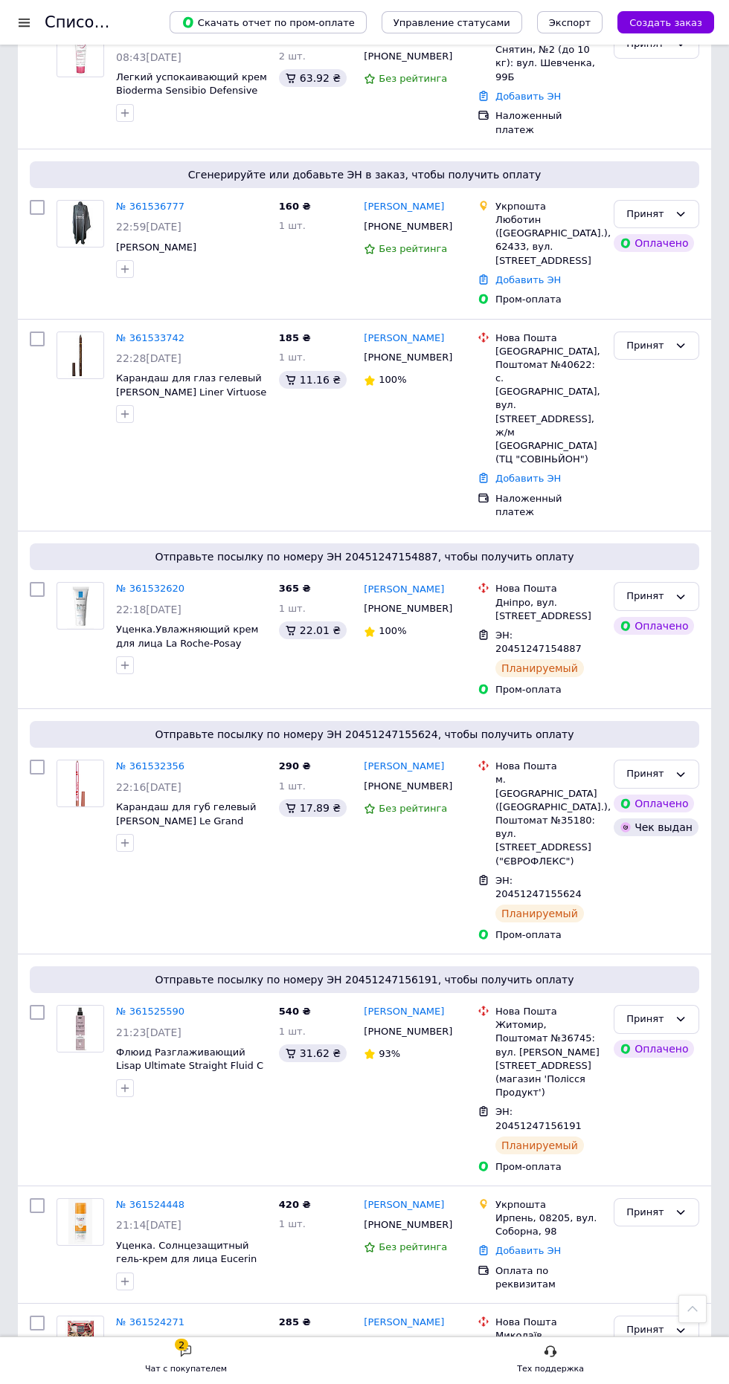
scroll to position [1557, 0]
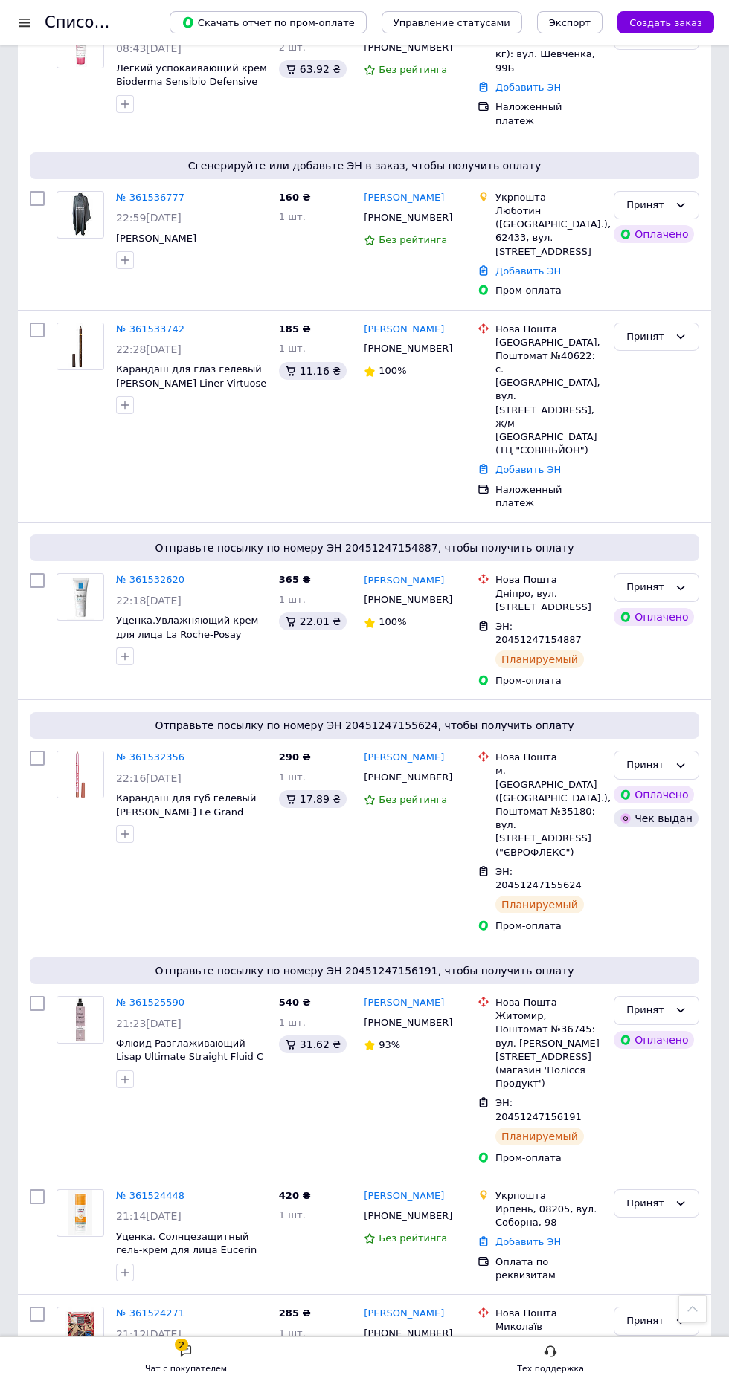
click at [159, 1008] on link "№ 361525590" at bounding box center [150, 1002] width 68 height 11
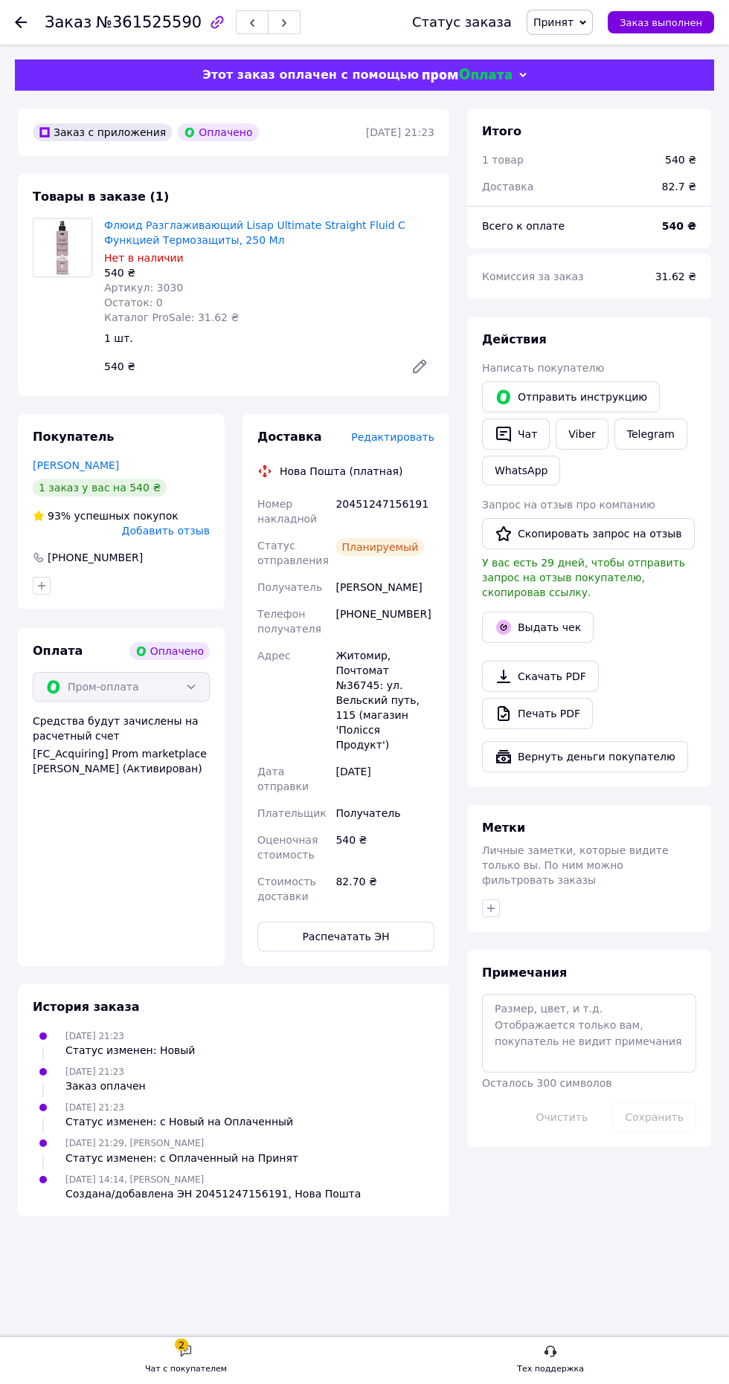
click at [555, 630] on button "Выдать чек" at bounding box center [538, 627] width 112 height 31
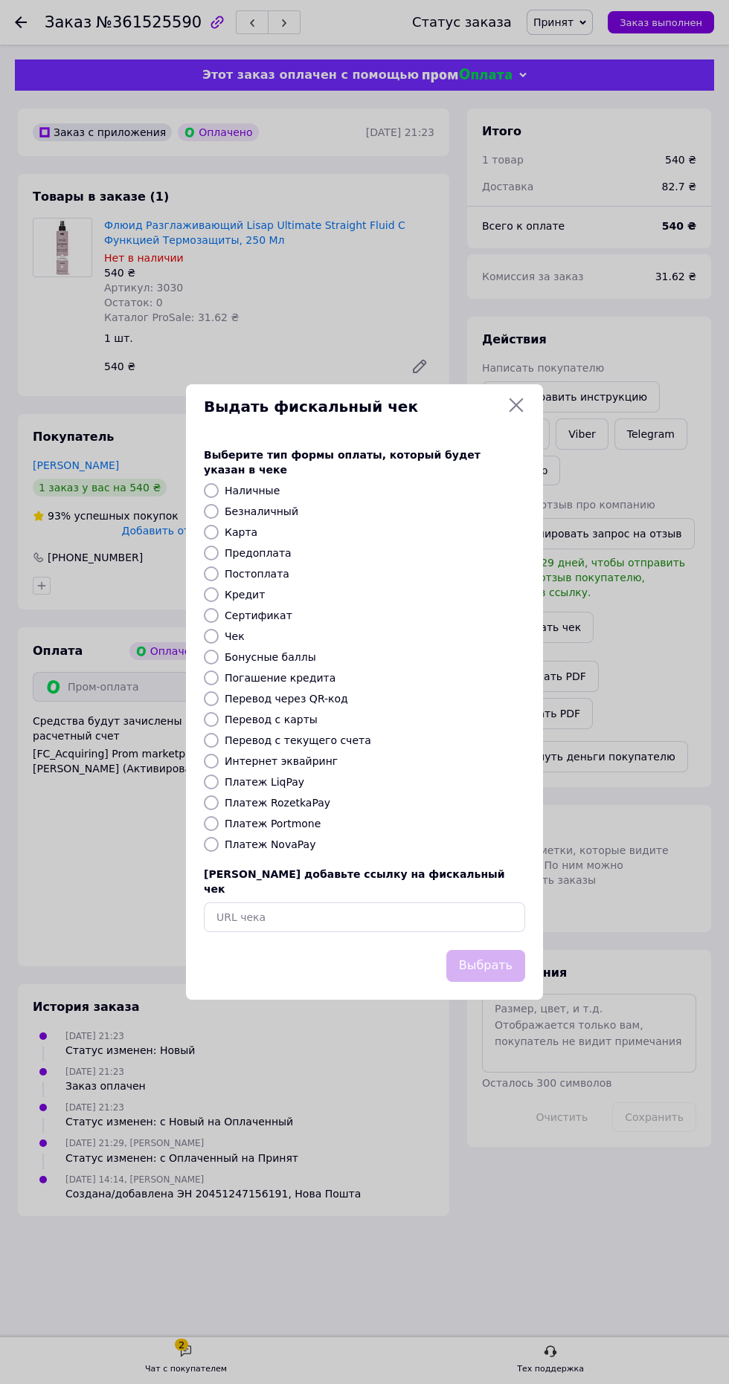
click at [355, 810] on div "Платеж RozetkaPay" at bounding box center [375, 802] width 306 height 15
click at [317, 809] on label "Платеж RozetkaPay" at bounding box center [278, 803] width 106 height 12
click at [219, 810] on input "Платеж RozetkaPay" at bounding box center [211, 802] width 15 height 15
radio input "true"
click at [492, 982] on button "Выбрать" at bounding box center [485, 966] width 79 height 32
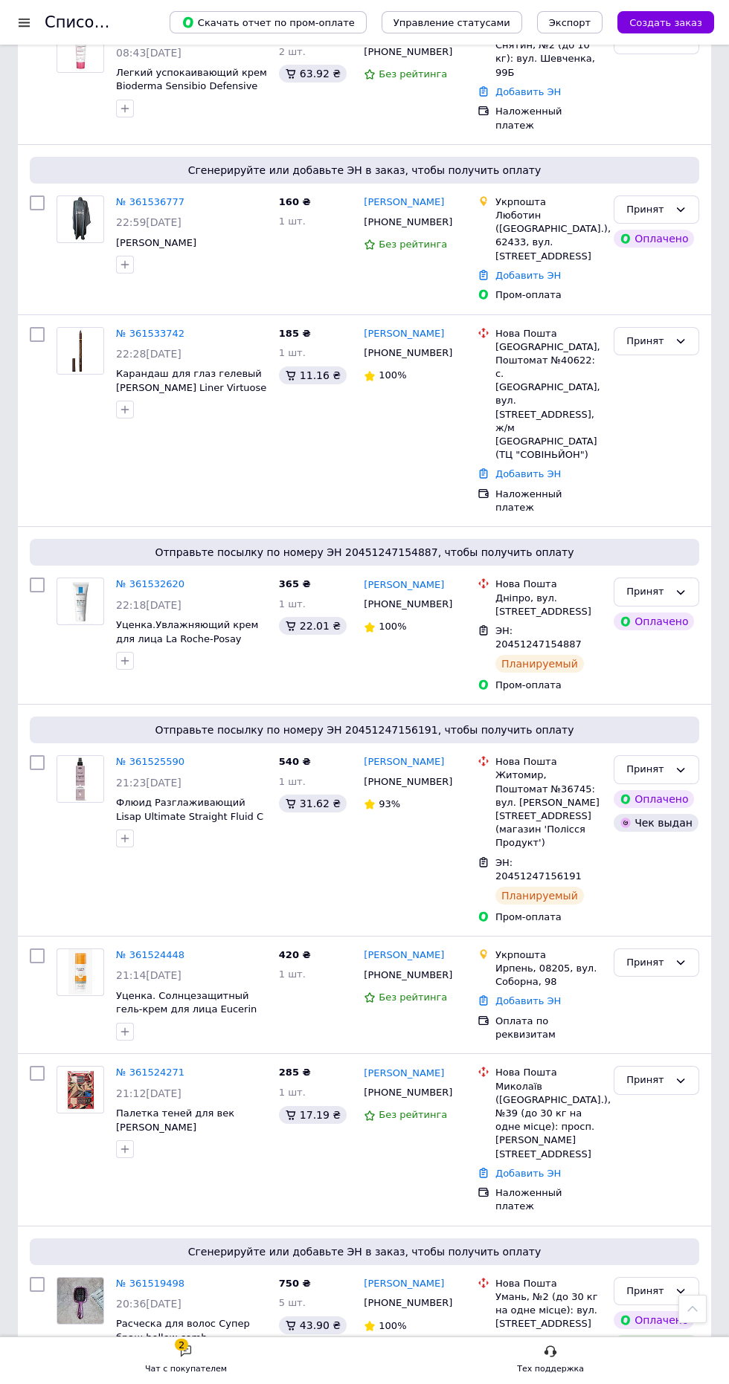
scroll to position [1555, 0]
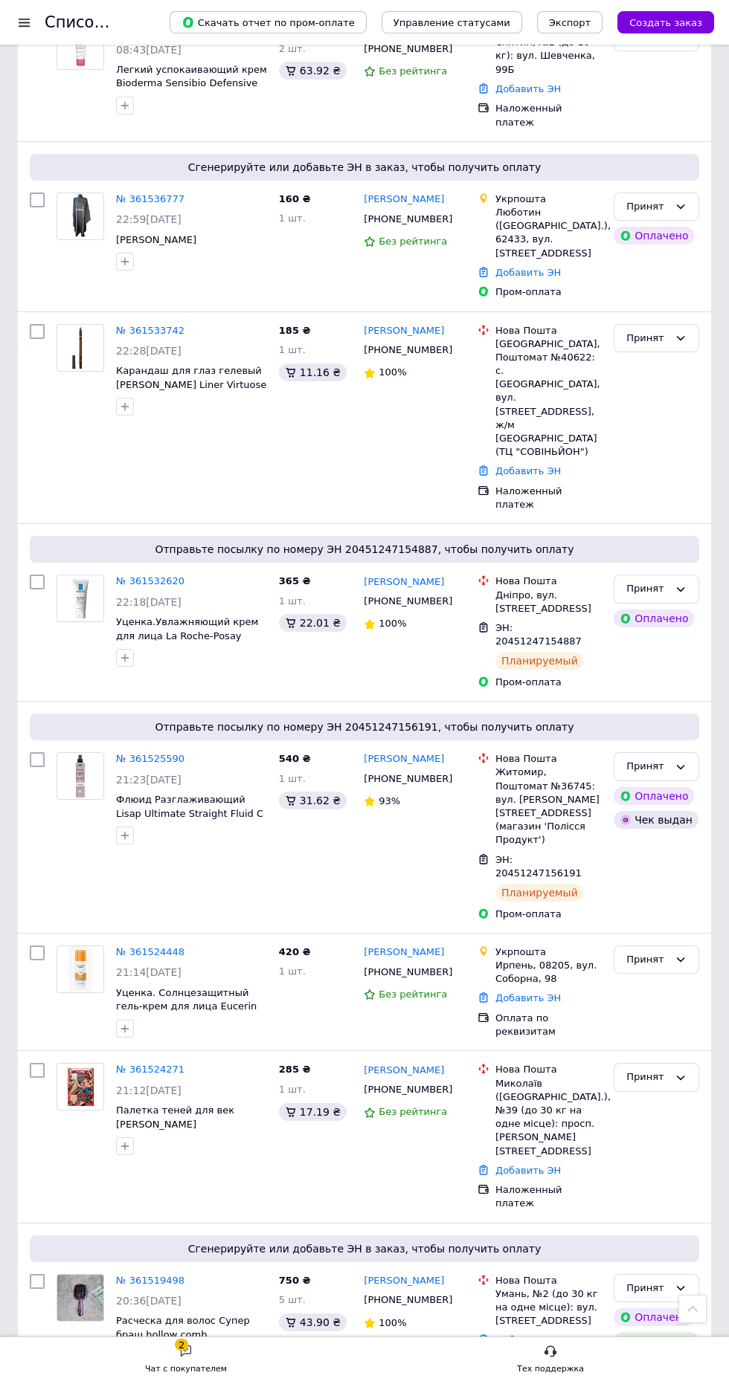
click at [162, 575] on link "№ 361532620" at bounding box center [150, 580] width 68 height 11
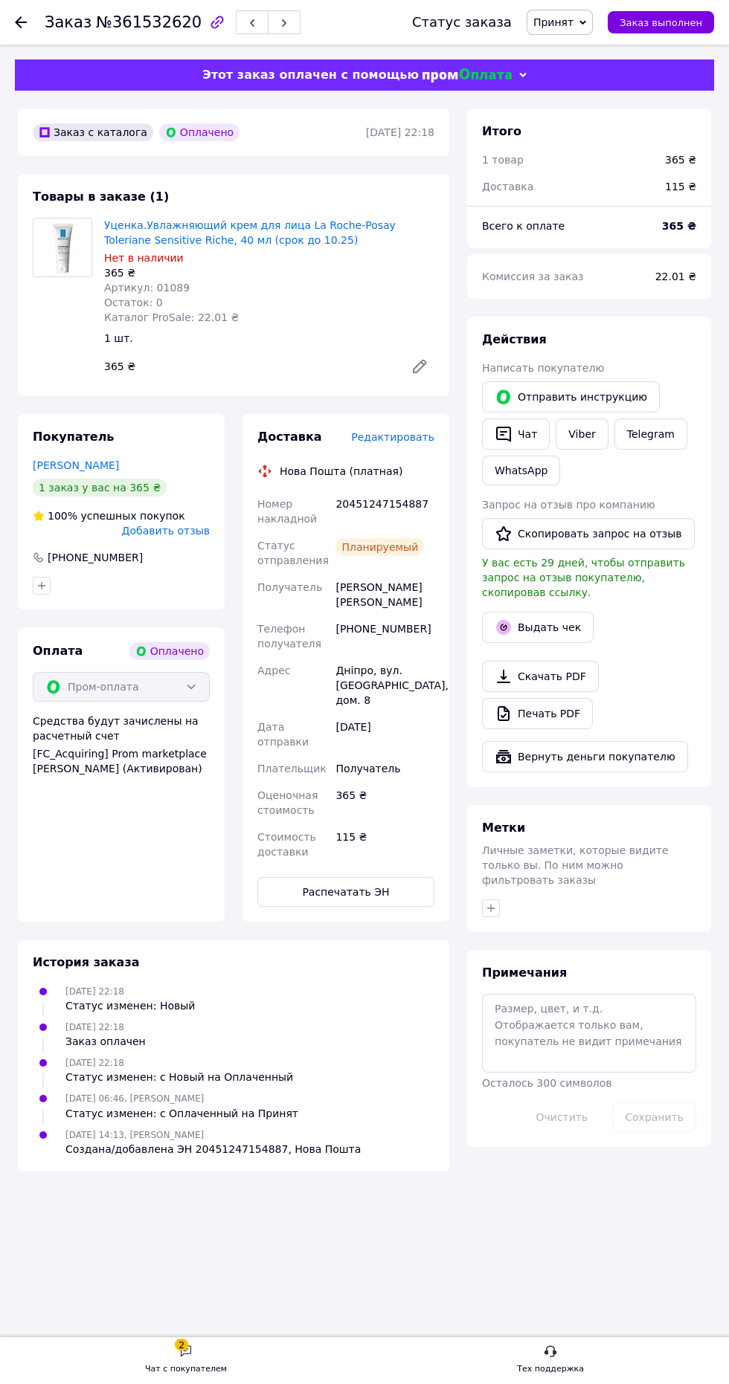
click at [553, 624] on button "Выдать чек" at bounding box center [538, 627] width 112 height 31
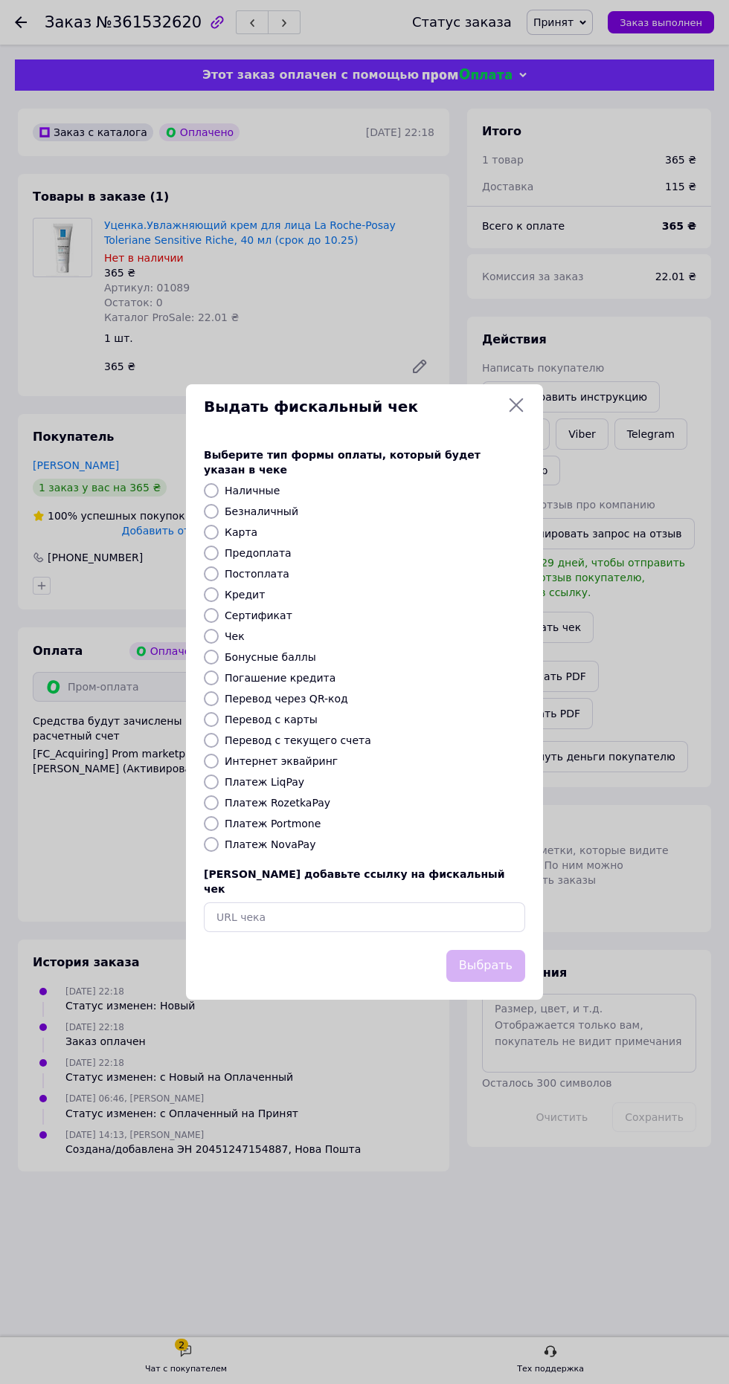
click at [338, 831] on div "Платеж Portmone" at bounding box center [375, 823] width 306 height 15
click at [307, 809] on label "Платеж RozetkaPay" at bounding box center [278, 803] width 106 height 12
click at [219, 810] on input "Платеж RozetkaPay" at bounding box center [211, 802] width 15 height 15
radio input "true"
click at [501, 982] on button "Выбрать" at bounding box center [485, 966] width 79 height 32
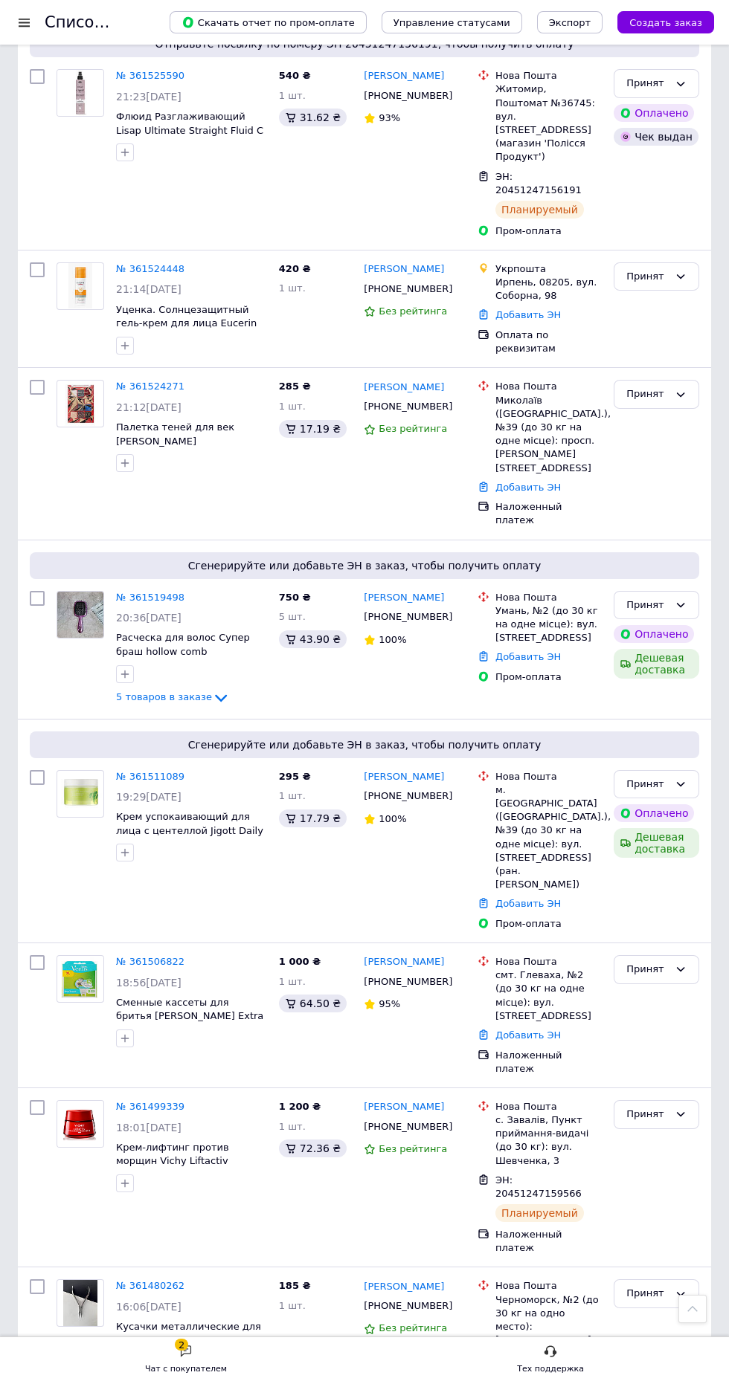
scroll to position [2337, 0]
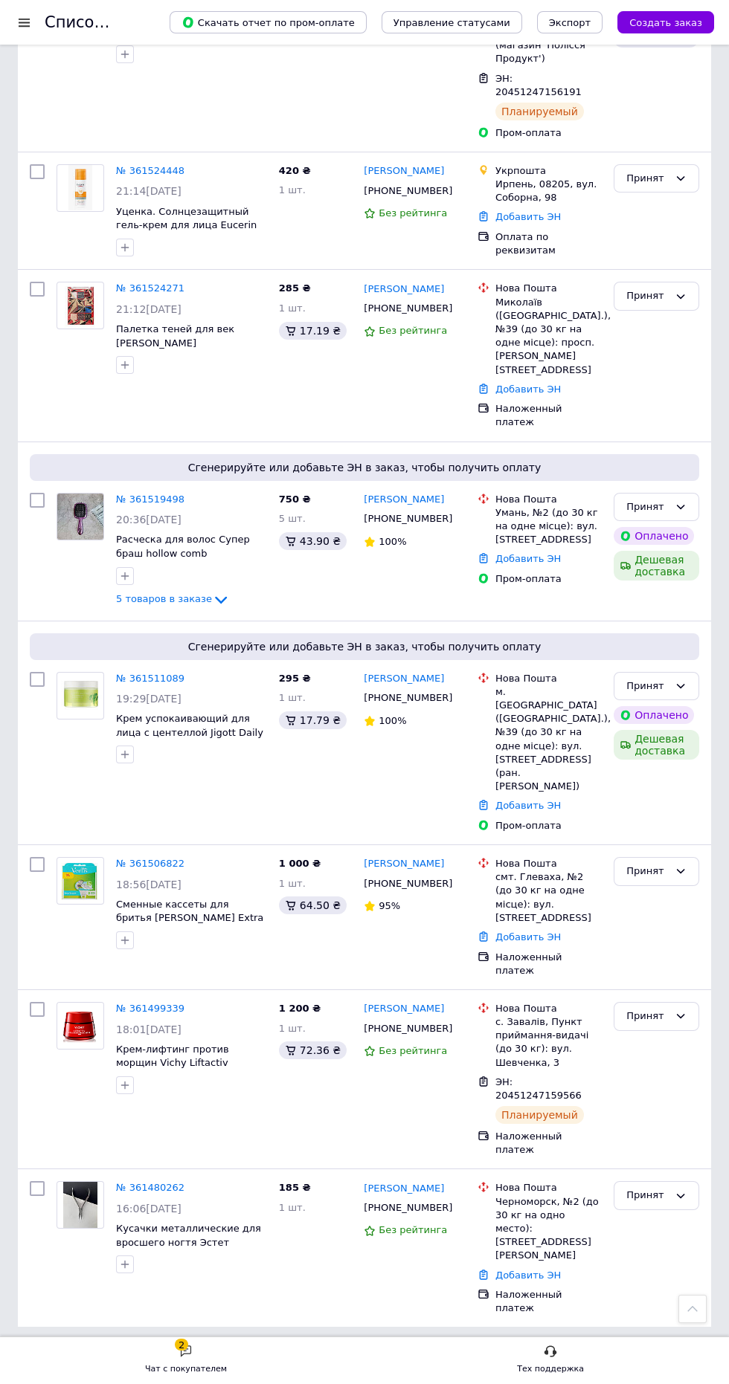
click at [141, 1014] on link "№ 361499339" at bounding box center [150, 1008] width 68 height 11
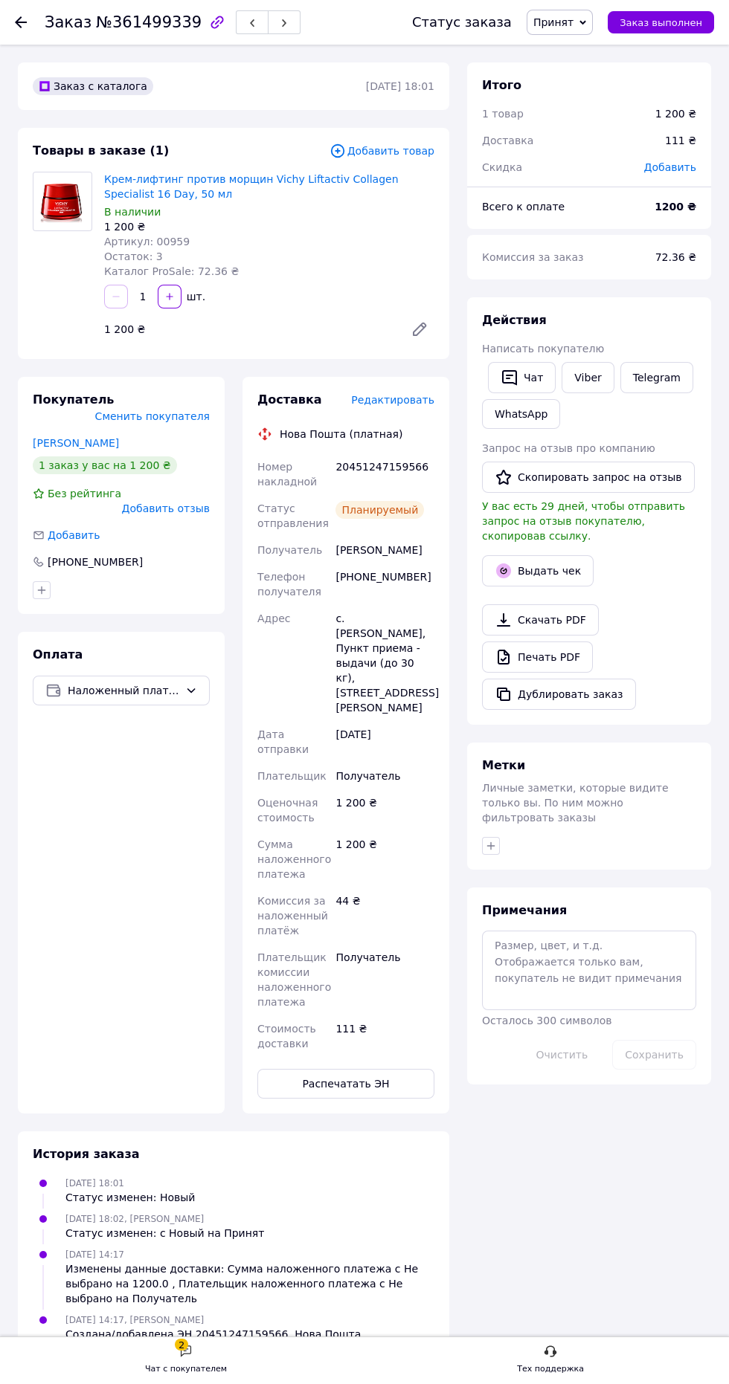
click at [569, 570] on button "Выдать чек" at bounding box center [538, 570] width 112 height 31
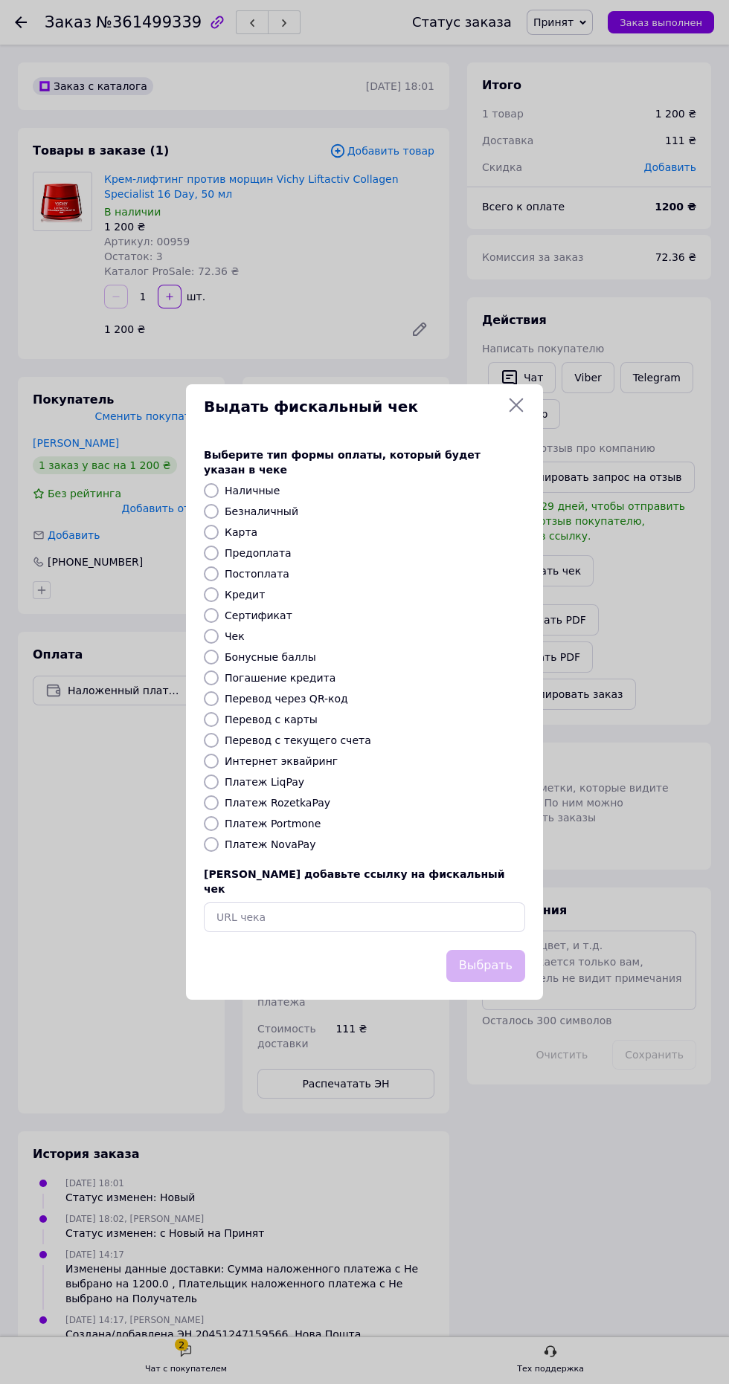
click at [300, 850] on label "Платеж NovaPay" at bounding box center [270, 845] width 91 height 12
click at [219, 852] on input "Платеж NovaPay" at bounding box center [211, 844] width 15 height 15
radio input "true"
click at [507, 982] on button "Выбрать" at bounding box center [485, 966] width 79 height 32
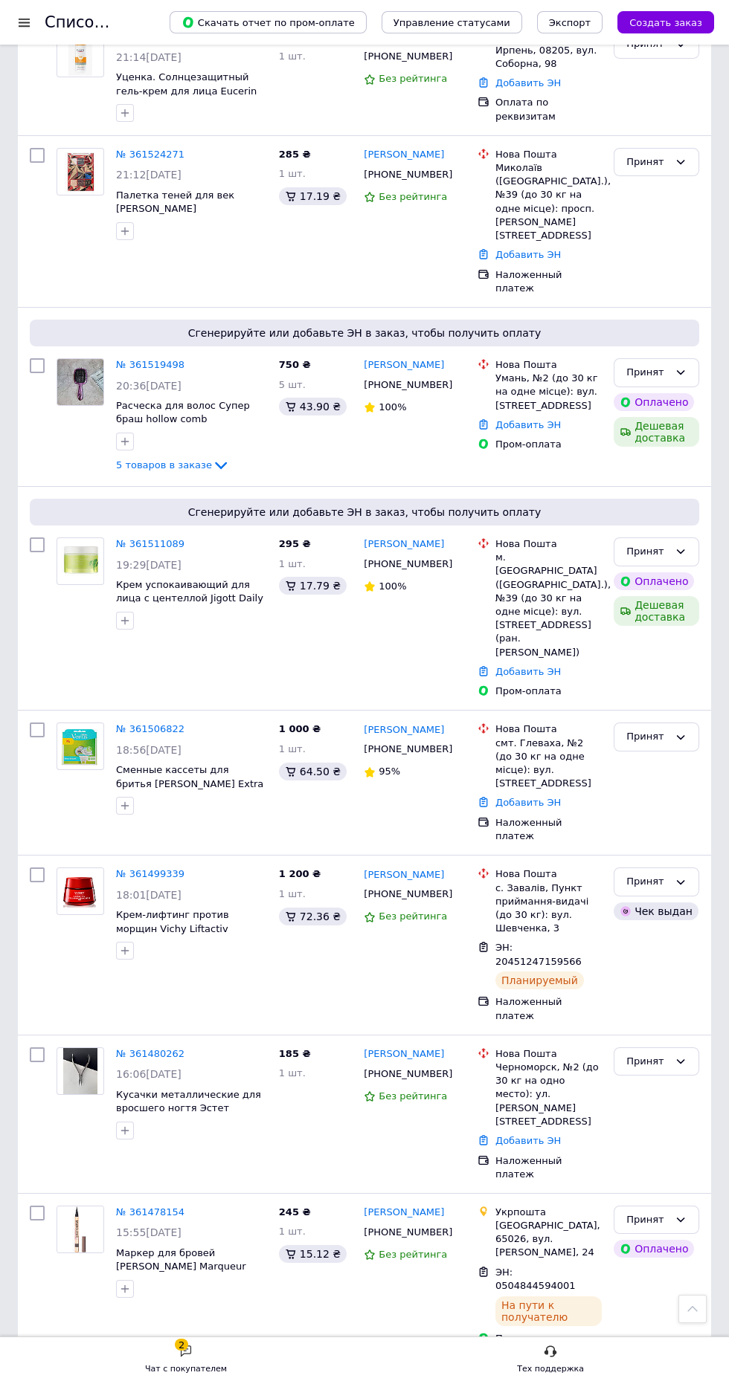
scroll to position [2080, 0]
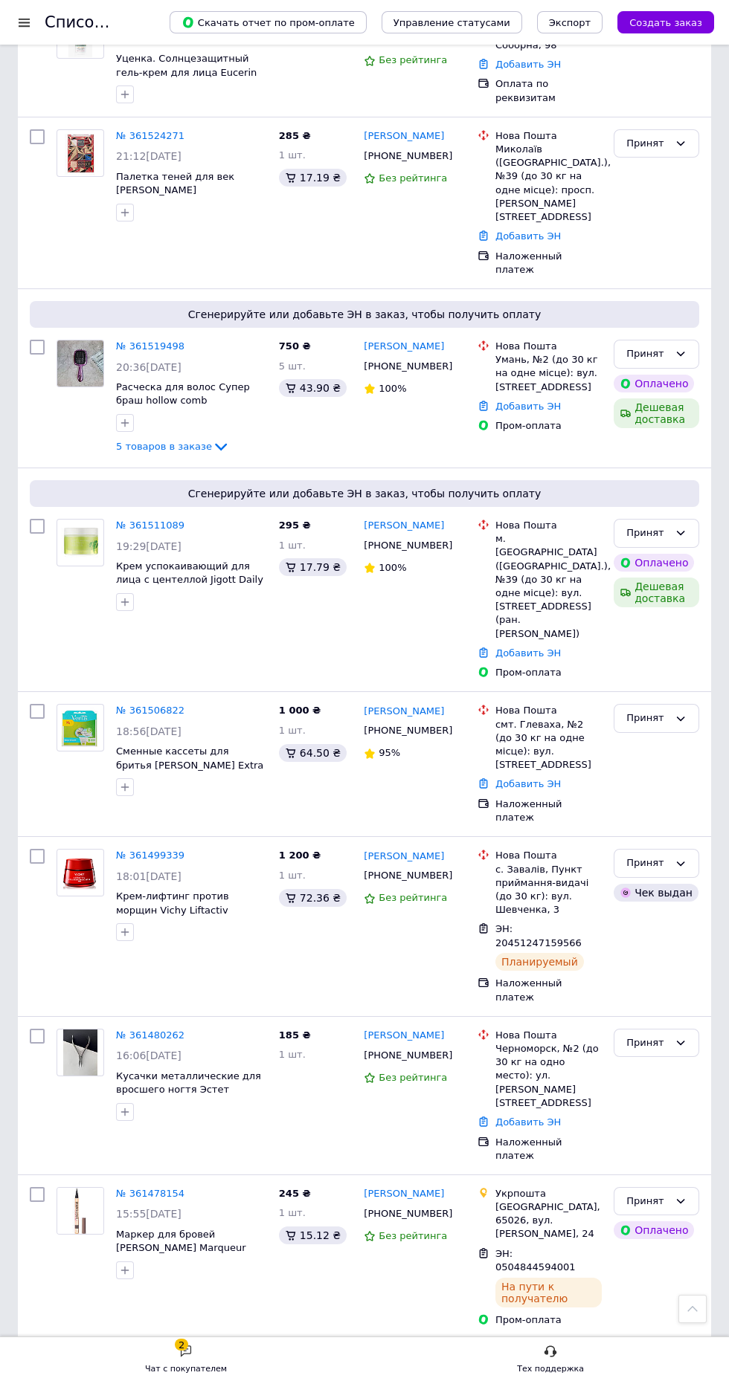
click at [158, 1188] on link "№ 361478154" at bounding box center [150, 1193] width 68 height 11
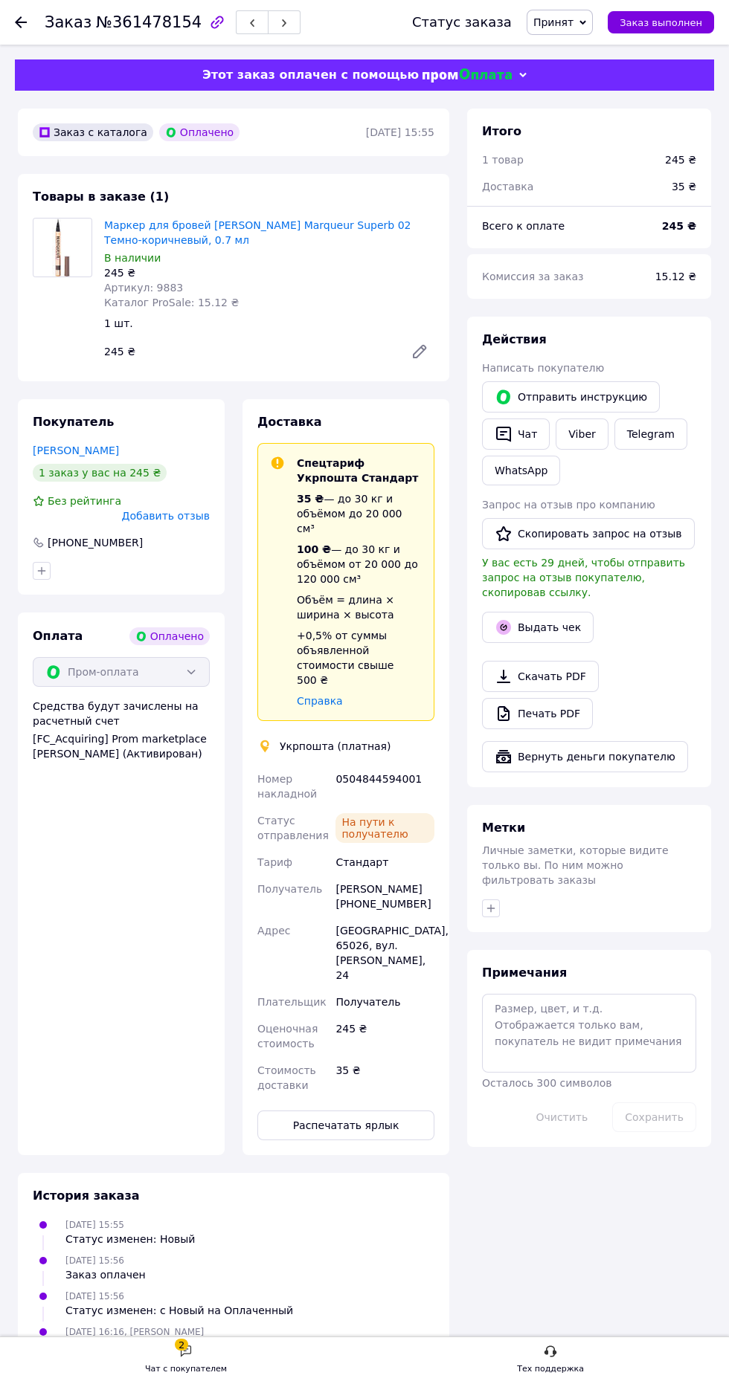
click at [561, 625] on button "Выдать чек" at bounding box center [538, 627] width 112 height 31
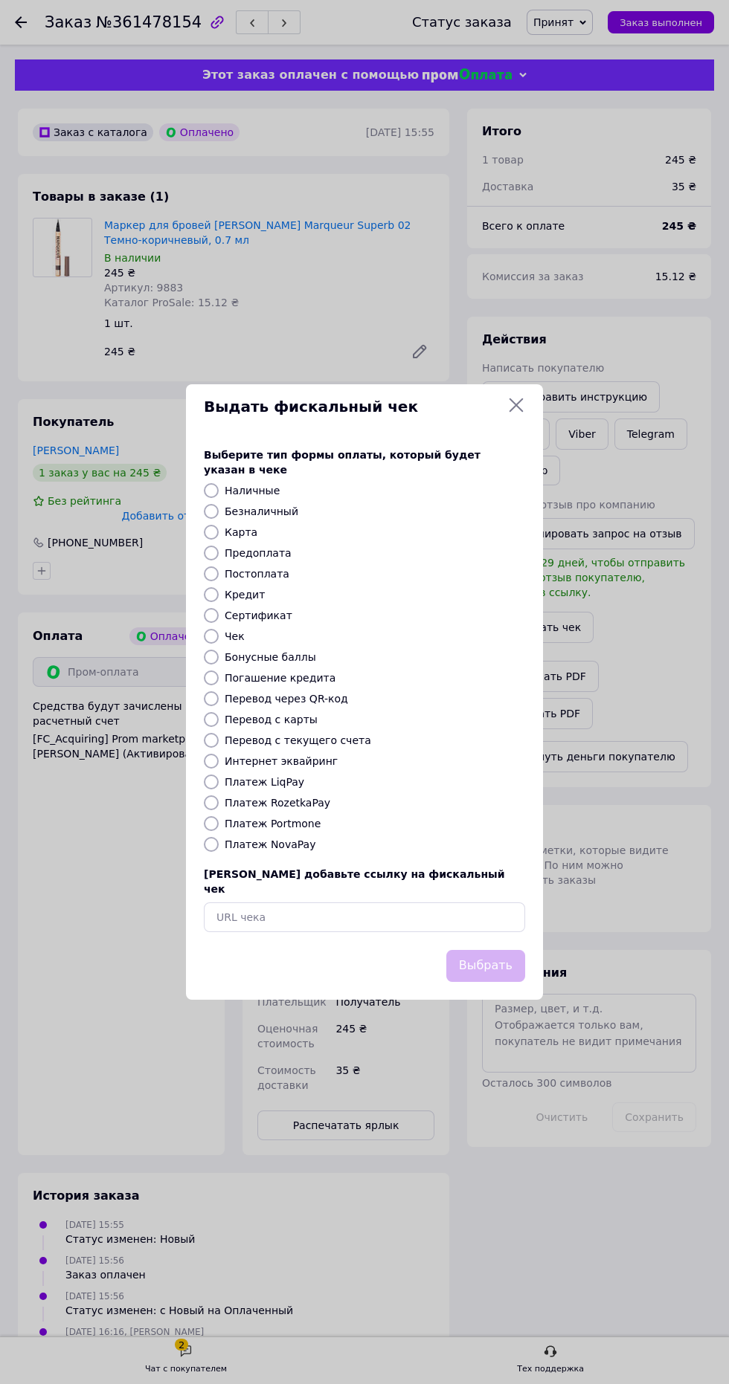
click at [334, 831] on div "Платеж Portmone" at bounding box center [375, 823] width 306 height 15
click at [319, 790] on div "Платеж LiqPay" at bounding box center [375, 782] width 306 height 15
click at [315, 809] on label "Платеж RozetkaPay" at bounding box center [278, 803] width 106 height 12
click at [219, 810] on input "Платеж RozetkaPay" at bounding box center [211, 802] width 15 height 15
radio input "true"
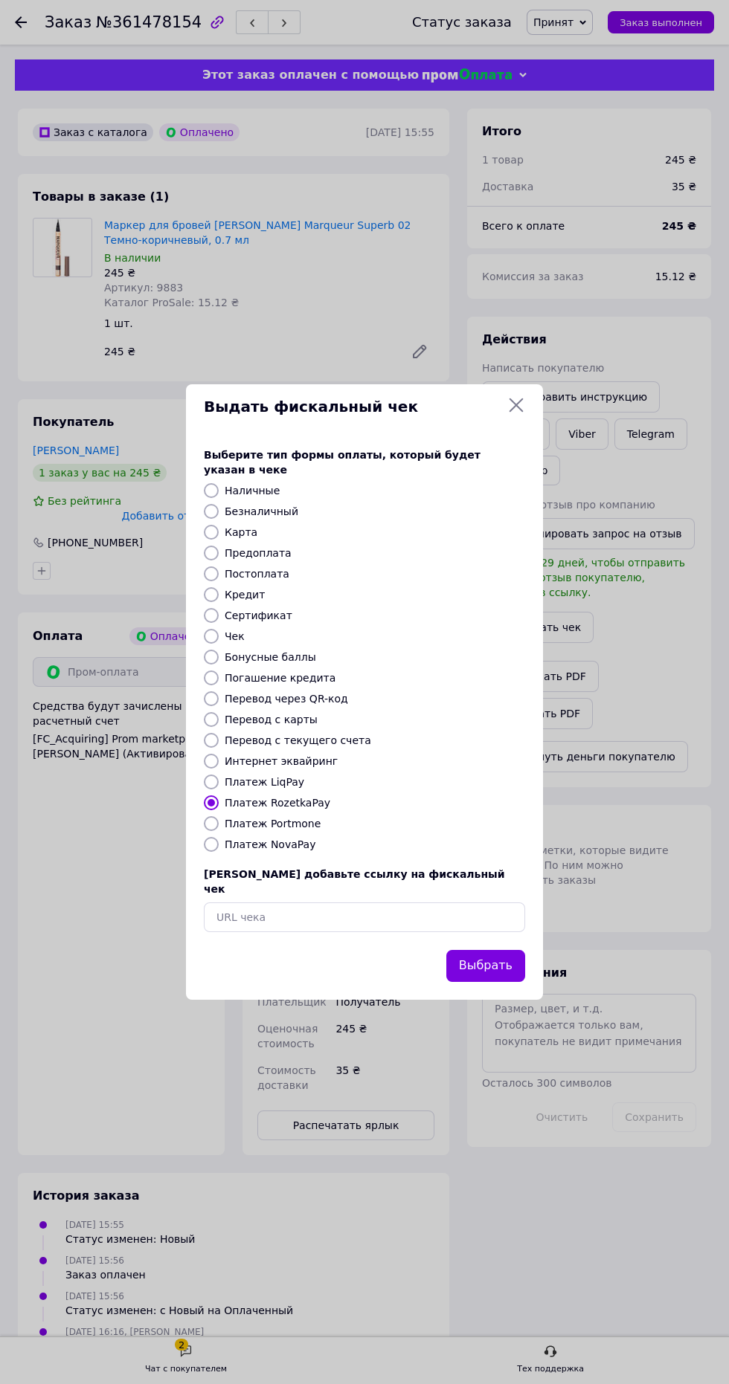
click at [506, 982] on button "Выбрать" at bounding box center [485, 966] width 79 height 32
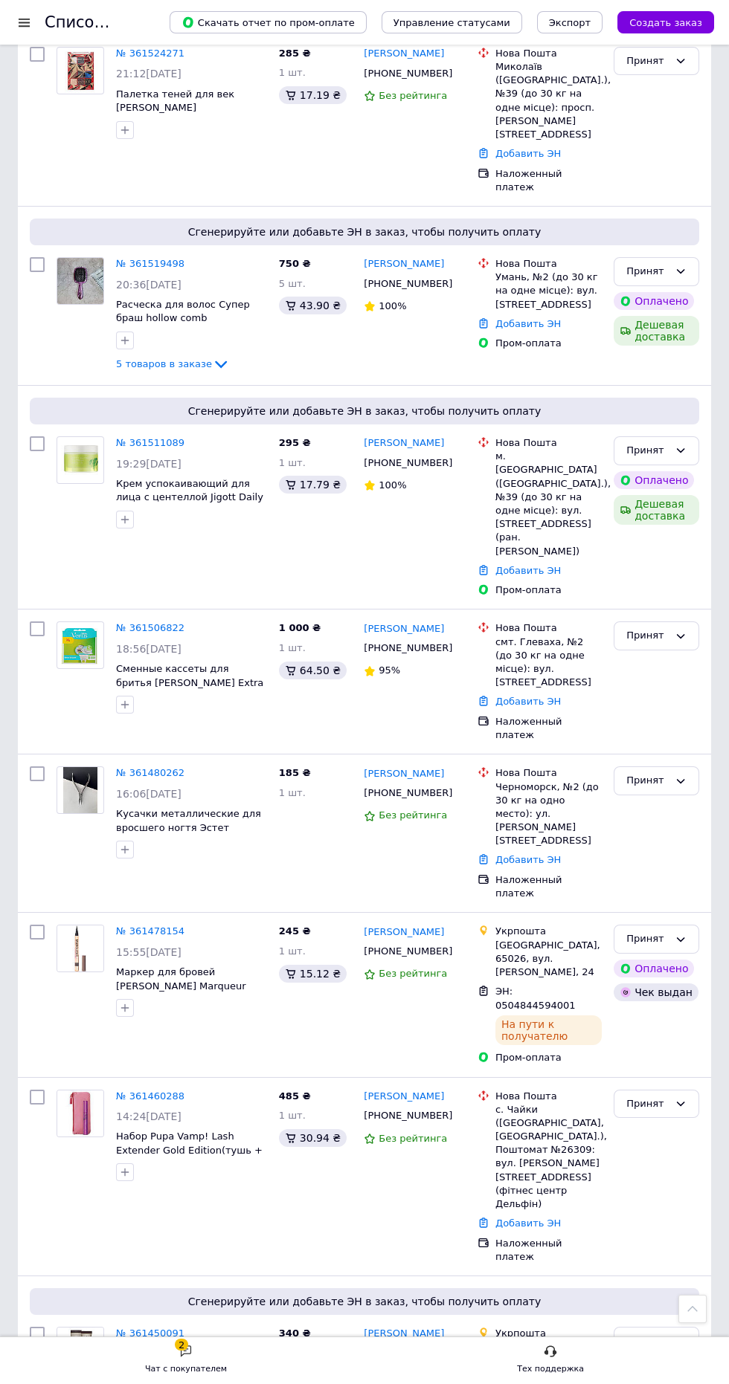
scroll to position [2168, 0]
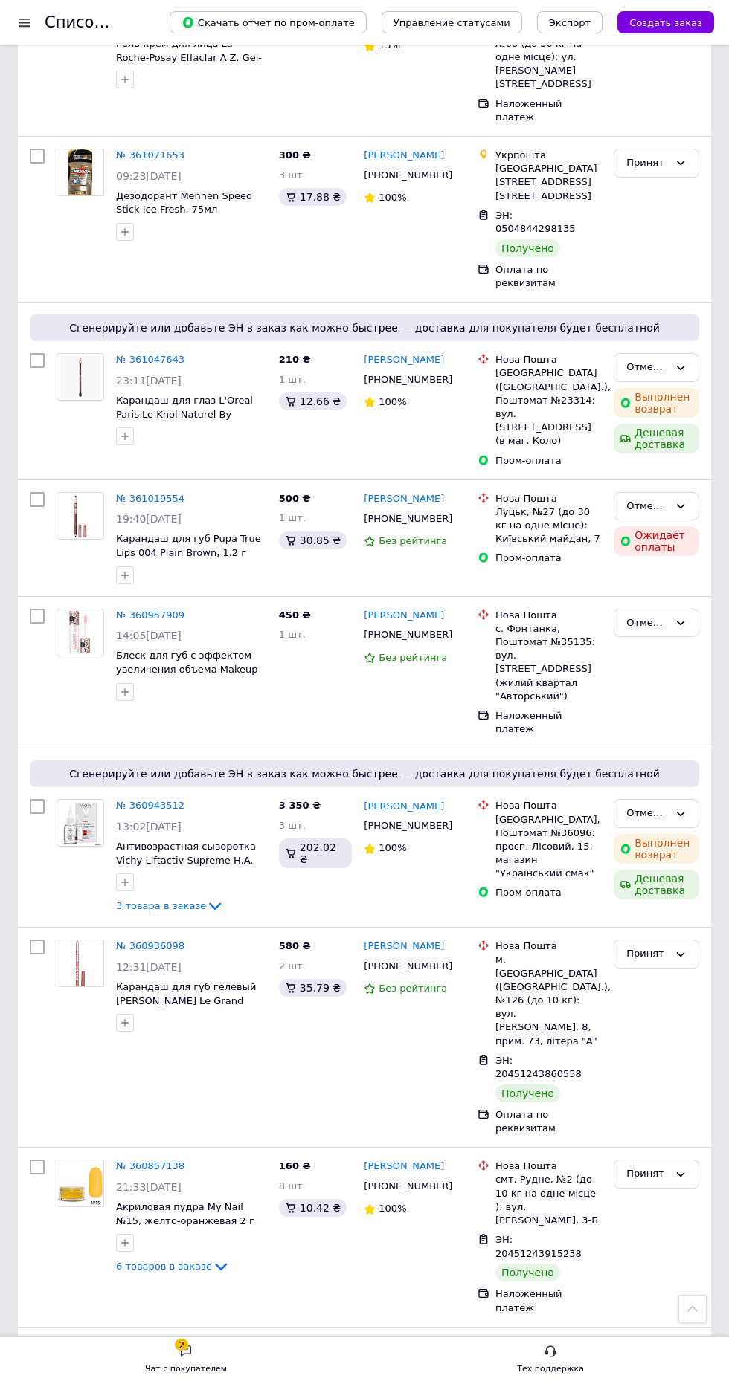
scroll to position [2037, 0]
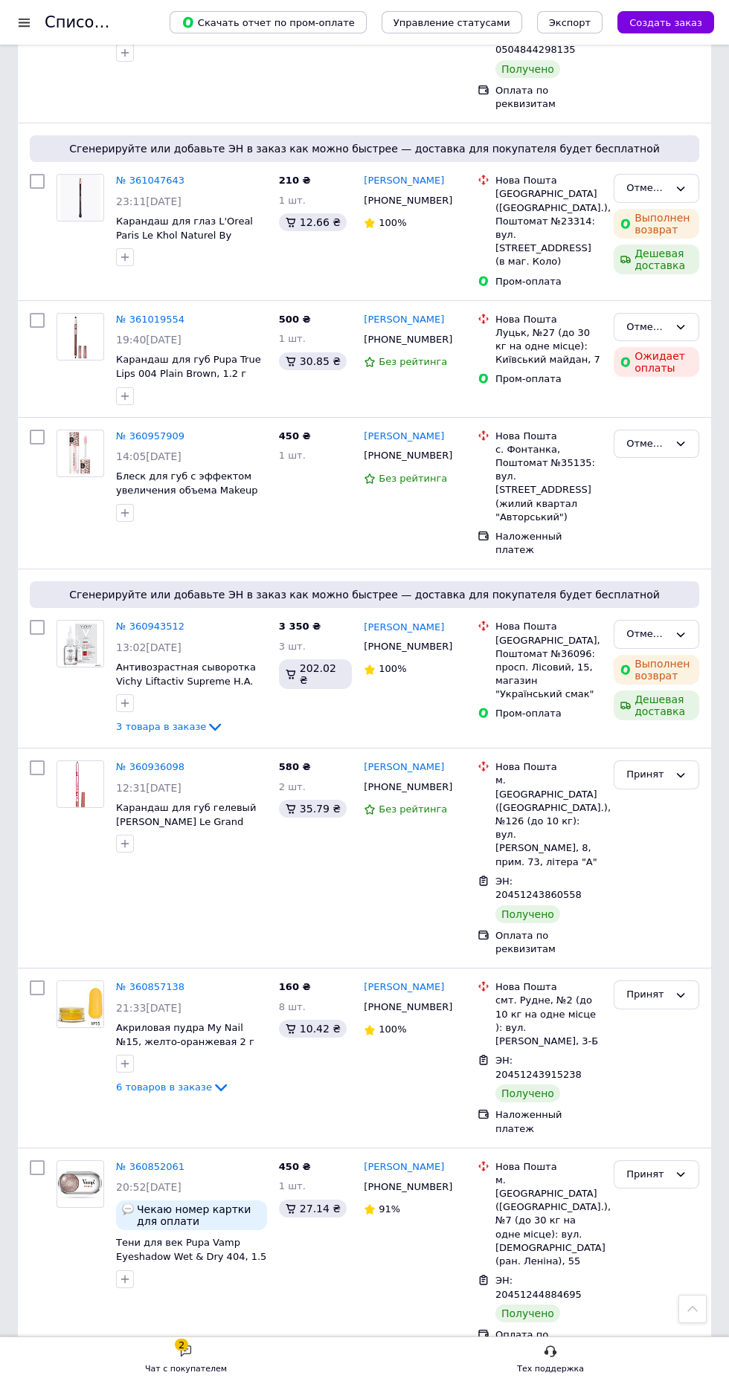
click at [132, 1384] on link "1" at bounding box center [138, 1401] width 33 height 31
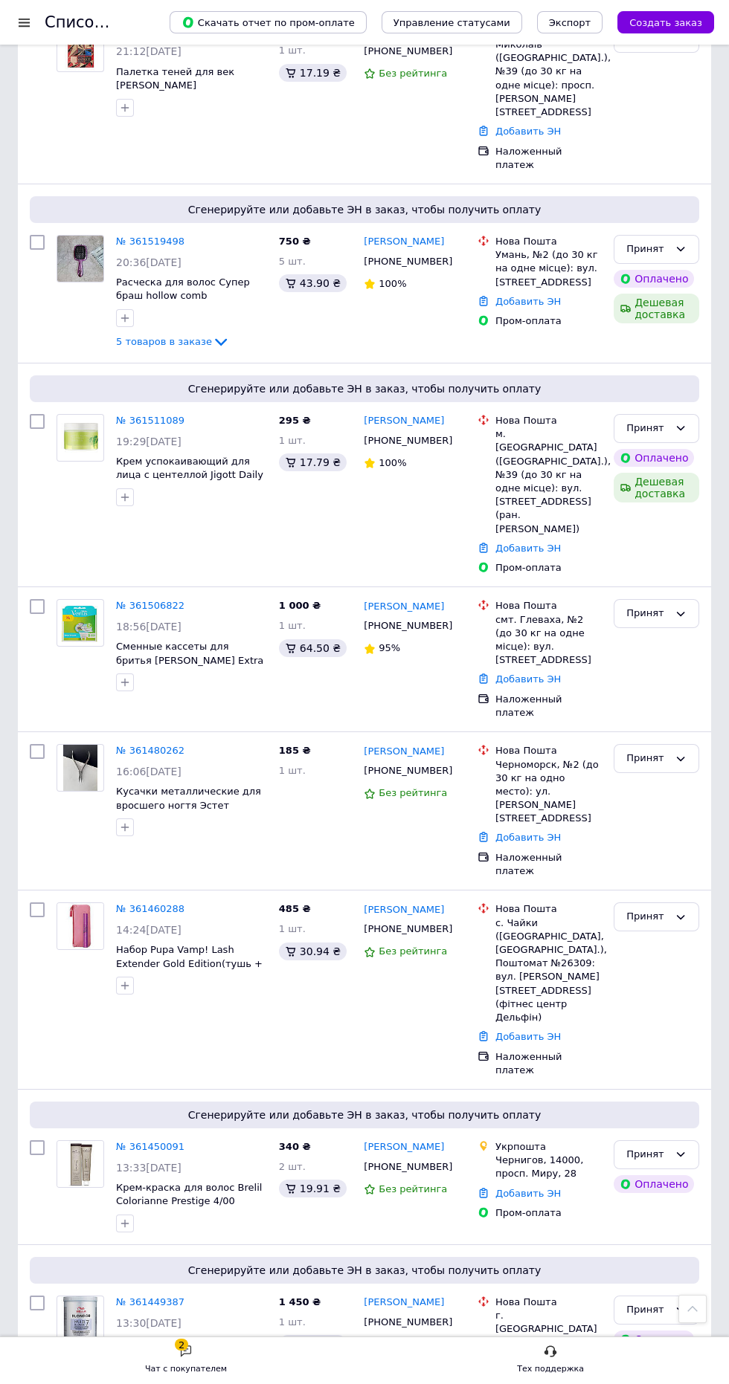
scroll to position [2272, 0]
